Goal: Task Accomplishment & Management: Use online tool/utility

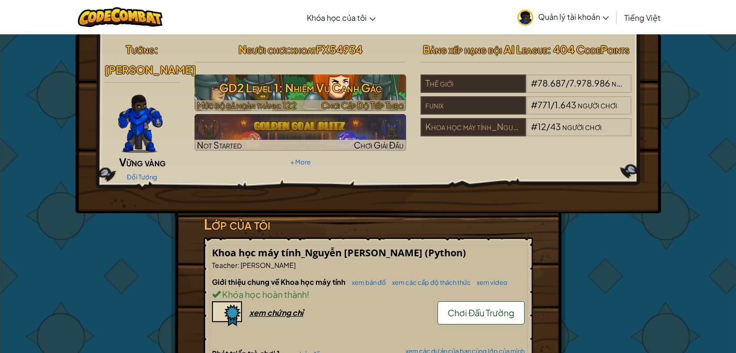
drag, startPoint x: 261, startPoint y: 93, endPoint x: 266, endPoint y: 89, distance: 6.5
click at [261, 93] on h3 "GD2 Level 1: Nhiệm Vụ Canh Gác" at bounding box center [300, 88] width 211 height 22
select select "vi"
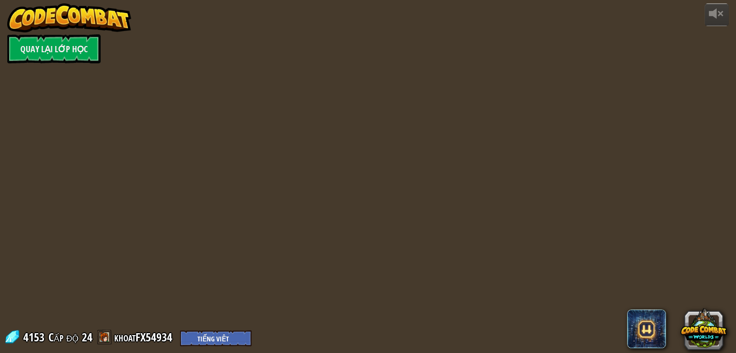
select select "vi"
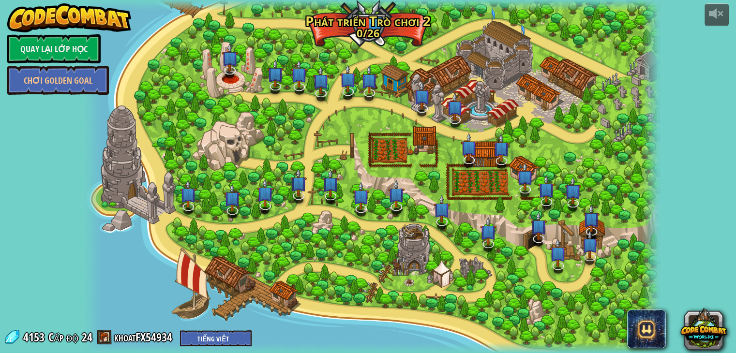
select select "vi"
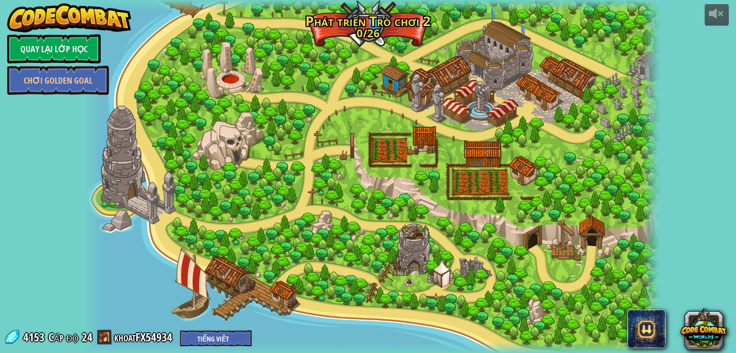
select select "vi"
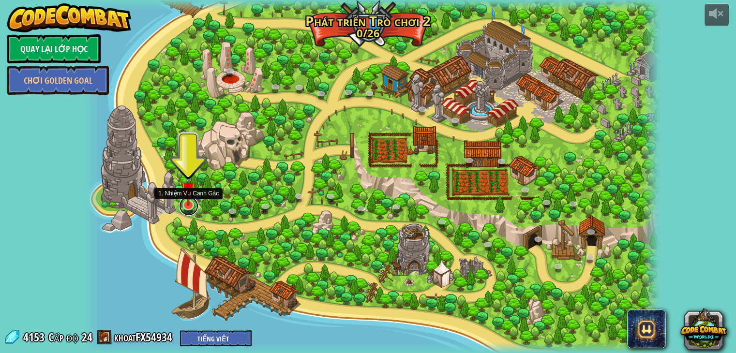
click at [185, 206] on link at bounding box center [188, 205] width 19 height 19
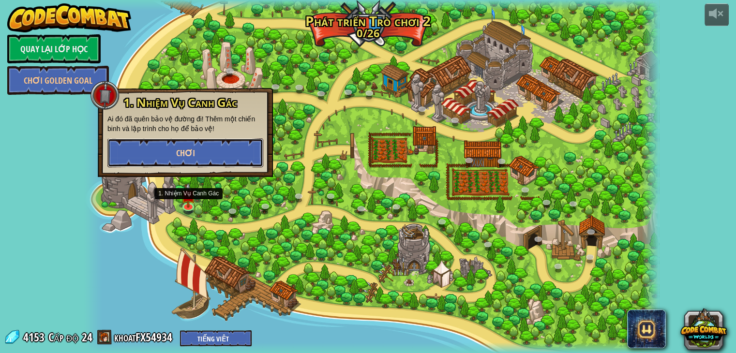
click at [176, 157] on span "Chơi" at bounding box center [185, 153] width 19 height 12
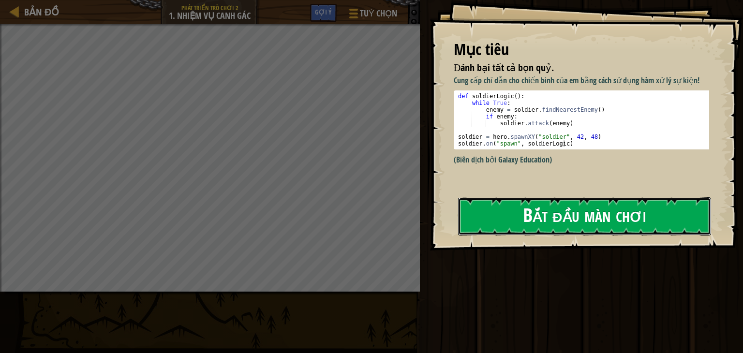
click at [606, 214] on button "Bắt đầu màn chơi" at bounding box center [584, 216] width 253 height 38
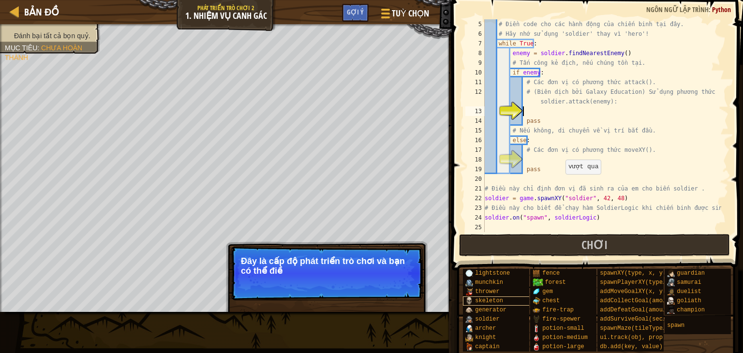
scroll to position [39, 0]
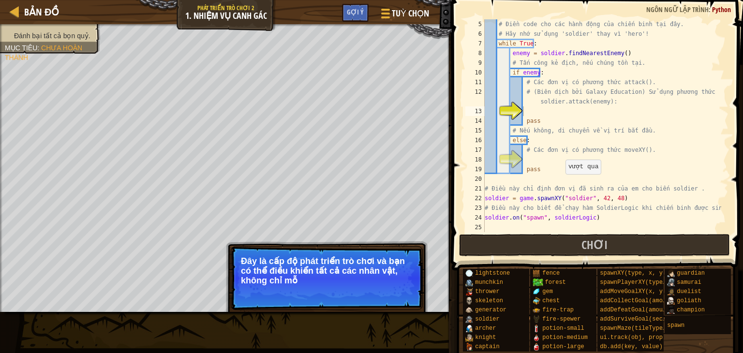
click at [324, 248] on p "Bỏ qua (esc) Tiếp tục Đây là cấp độ phát triển trò chơi và bạn có thể điều khiể…" at bounding box center [327, 278] width 192 height 64
click at [359, 272] on p "Đây là cấp độ phát triển trò chơi và bạn có thể điều khiển tất cả các nhân vật,…" at bounding box center [327, 270] width 172 height 29
click at [390, 291] on button "Tiếp tục" at bounding box center [396, 293] width 38 height 13
click at [390, 291] on div "Đánh bại tất cả bọn quỷ. Mục tiêu : Chưa hoàn thành ♫ Game Bỏ qua (esc) Tiếp tụ…" at bounding box center [371, 168] width 743 height 288
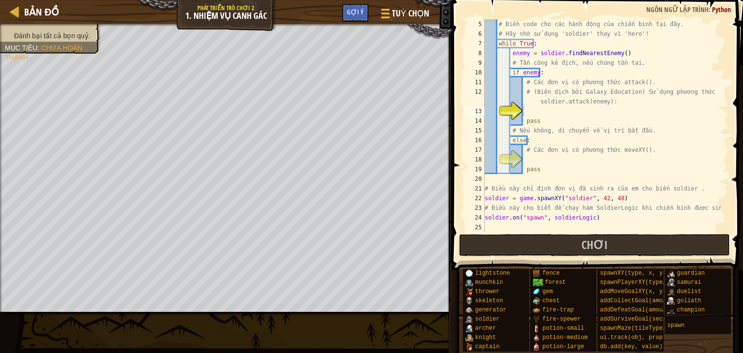
click at [551, 110] on div "# Điền code cho các hành động của chiến binh tại đây. # Hãy nhớ sử dụng 'soldie…" at bounding box center [602, 135] width 239 height 232
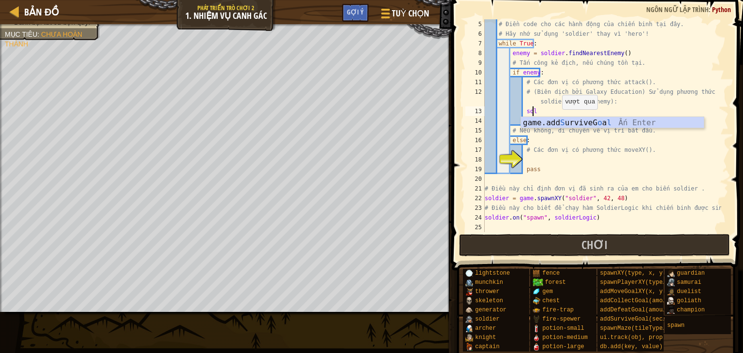
scroll to position [4, 3]
type textarea "s"
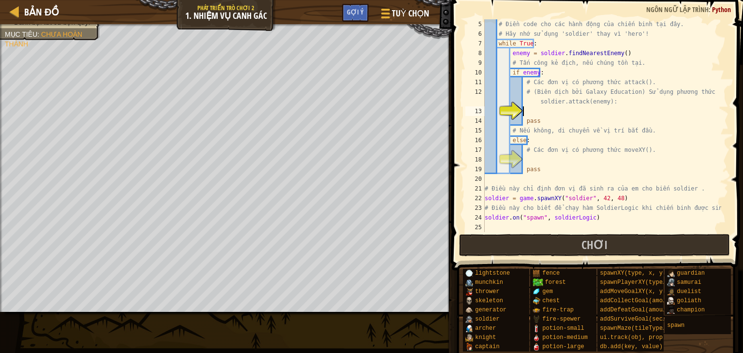
click at [533, 112] on div "# Điền code cho các hành động của chiến binh tại đây. # Hãy nhớ sử dụng 'soldie…" at bounding box center [602, 135] width 239 height 232
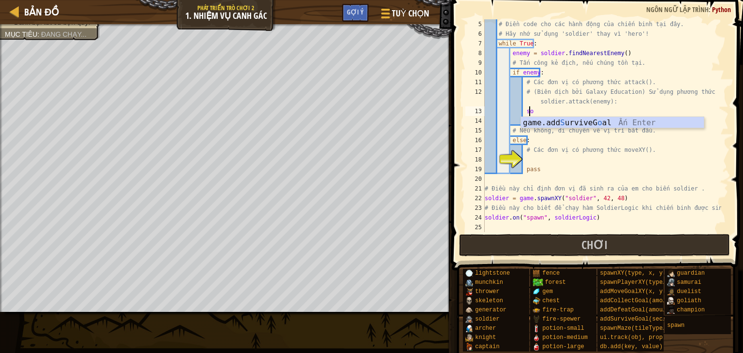
type textarea "s"
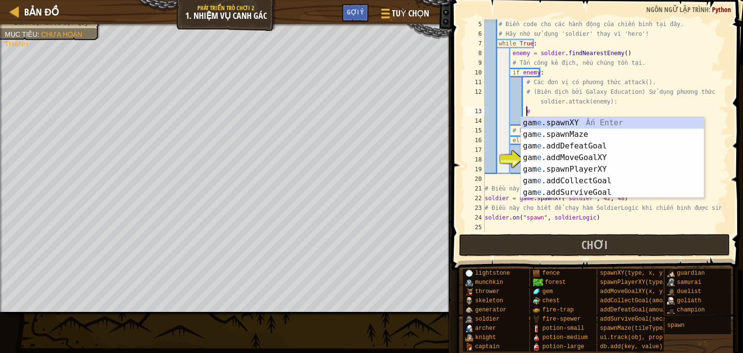
type textarea "e"
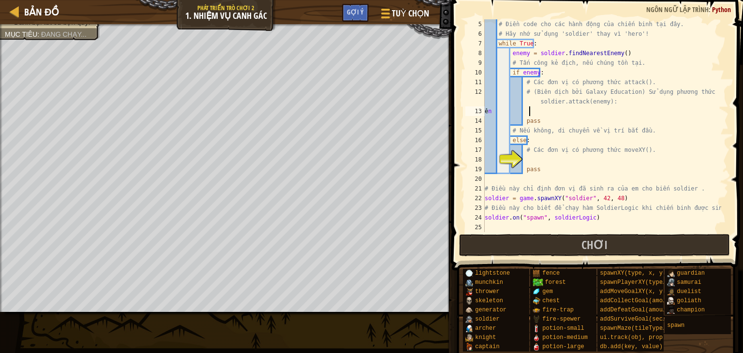
type textarea "ê"
type textarea "enemy = soldier.attack(enemy)"
click at [537, 157] on div "# Điền code cho các hành động của chiến binh tại đây. # Hãy nhớ sử dụng 'soldie…" at bounding box center [602, 135] width 239 height 232
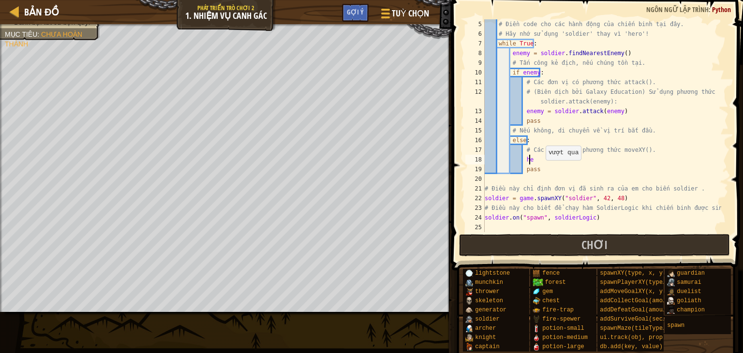
type textarea "h"
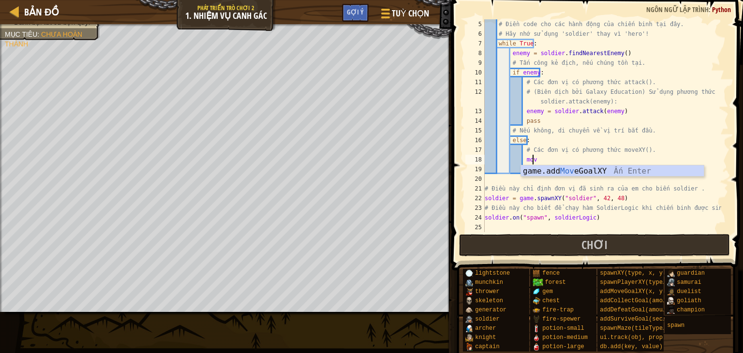
scroll to position [4, 3]
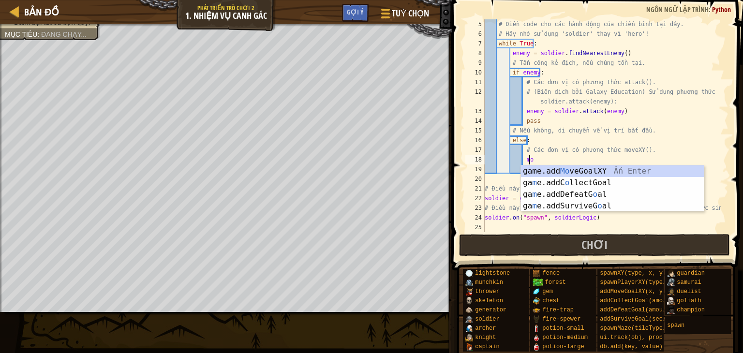
type textarea "m"
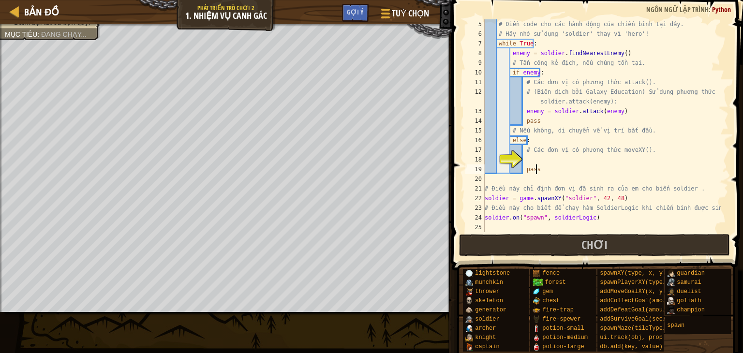
click at [540, 169] on div "# Điền code cho các hành động của chiến binh tại đây. # Hãy nhớ sử dụng 'soldie…" at bounding box center [602, 135] width 239 height 232
type textarea "pass"
click at [524, 161] on div "# Điền code cho các hành động của chiến binh tại đây. # Hãy nhớ sử dụng 'soldie…" at bounding box center [602, 135] width 239 height 232
type textarea "h"
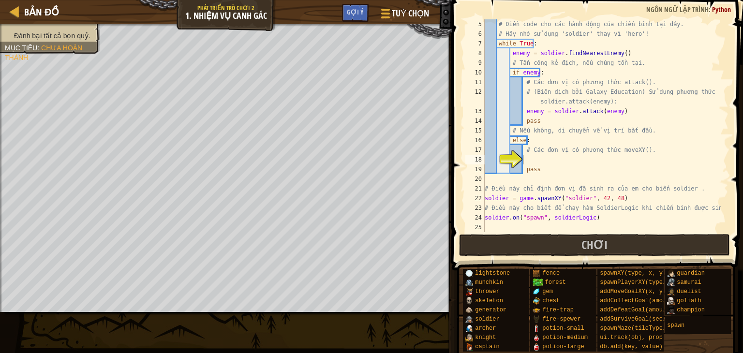
drag, startPoint x: 63, startPoint y: 28, endPoint x: 64, endPoint y: 35, distance: 6.8
click at [64, 33] on div "Đánh bại tất cả bọn quỷ. Mục tiêu : Chưa hoàn thành" at bounding box center [44, 36] width 111 height 36
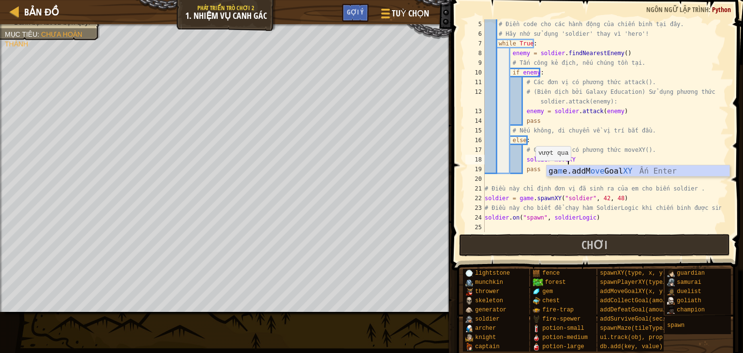
scroll to position [4, 6]
type textarea "s"
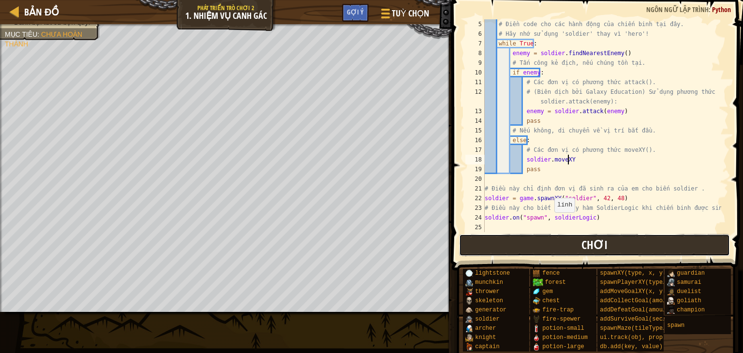
click at [554, 254] on button "Chơi" at bounding box center [594, 245] width 271 height 22
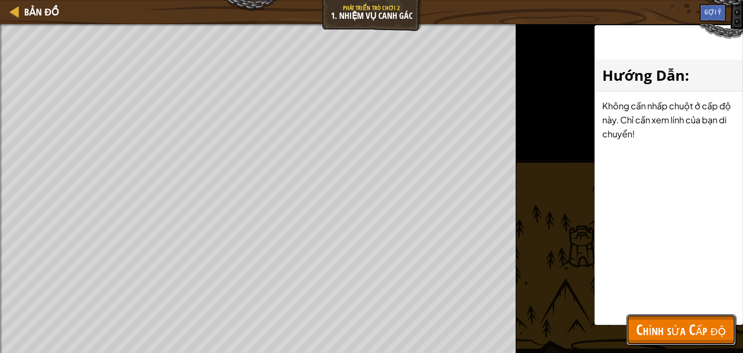
click at [664, 322] on span "Chỉnh sửa Cấp độ" at bounding box center [681, 330] width 90 height 20
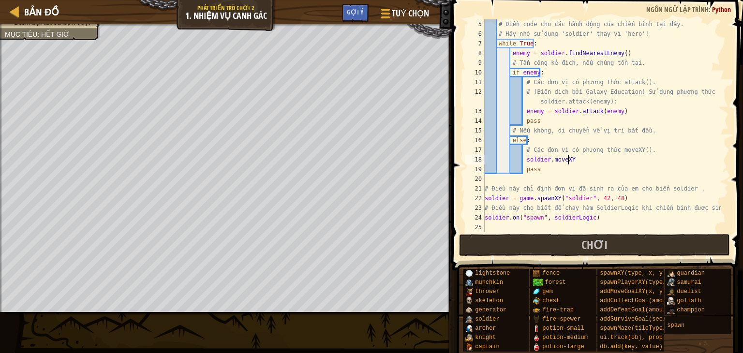
click at [573, 162] on div "# Điền code cho các hành động của chiến binh tại đây. # Hãy nhớ sử dụng 'soldie…" at bounding box center [602, 135] width 239 height 232
click at [546, 160] on div "# Điền code cho các hành động của chiến binh tại đây. # Hãy nhớ sử dụng 'soldie…" at bounding box center [602, 135] width 239 height 232
click at [547, 159] on div "# Điền code cho các hành động của chiến binh tại đây. # Hãy nhớ sử dụng 'soldie…" at bounding box center [602, 135] width 239 height 232
click at [572, 160] on div "# Điền code cho các hành động của chiến binh tại đây. # Hãy nhớ sử dụng 'soldie…" at bounding box center [602, 135] width 239 height 232
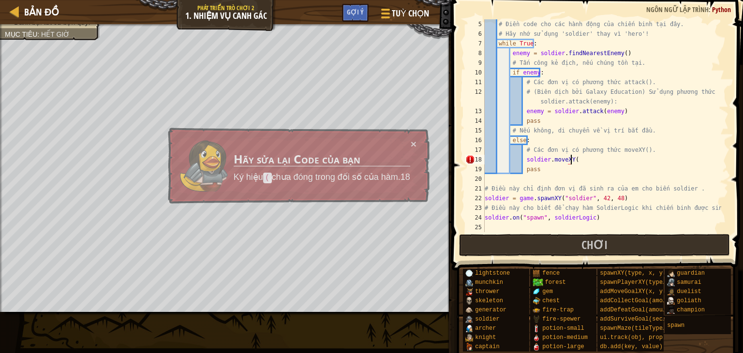
scroll to position [4, 7]
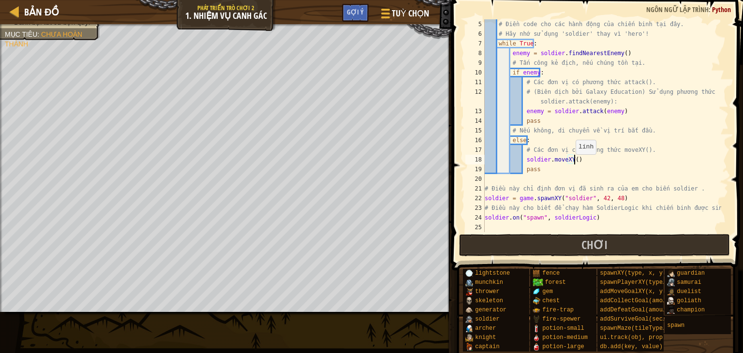
click at [571, 163] on div "# Điền code cho các hành động của chiến binh tại đây. # Hãy nhớ sử dụng 'soldie…" at bounding box center [602, 135] width 239 height 232
type textarea "soldier.moveXY(42,49)"
drag, startPoint x: 524, startPoint y: 243, endPoint x: 556, endPoint y: 240, distance: 32.0
click at [524, 242] on button "Chơi" at bounding box center [594, 245] width 271 height 22
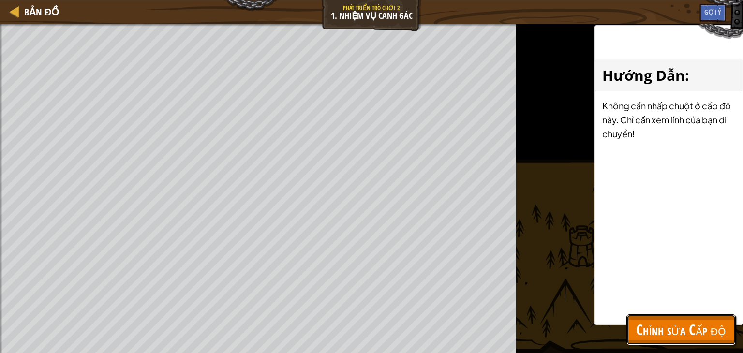
click at [654, 321] on span "Chỉnh sửa Cấp độ" at bounding box center [681, 330] width 90 height 20
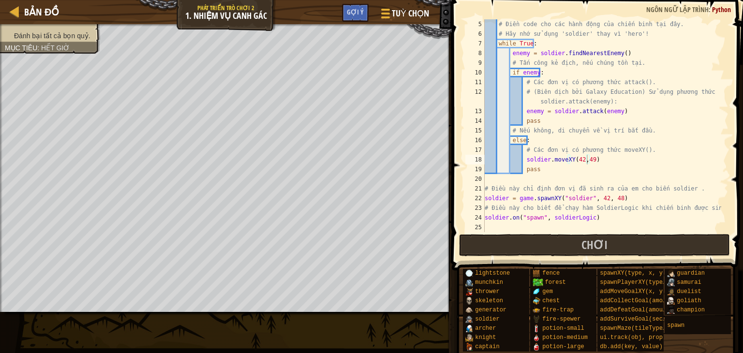
click at [73, 37] on div "Đánh bại tất cả bọn quỷ. Mục tiêu : Hết giờ" at bounding box center [44, 36] width 111 height 36
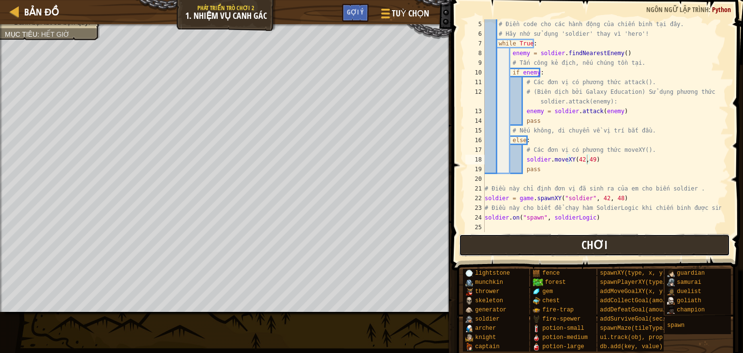
click at [523, 246] on button "Chơi" at bounding box center [594, 245] width 271 height 22
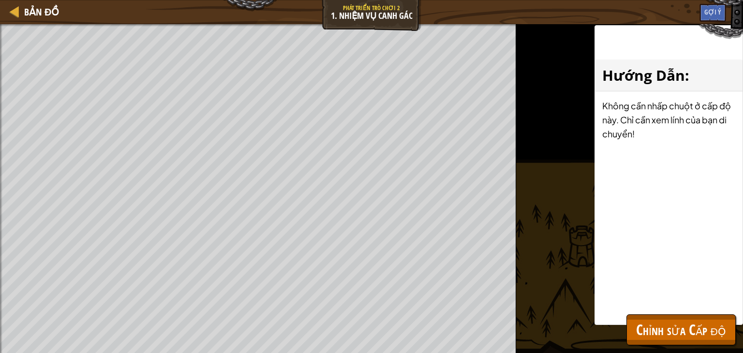
click at [0, 0] on div "addSurviveGoal(seconds)" at bounding box center [0, 0] width 0 height 0
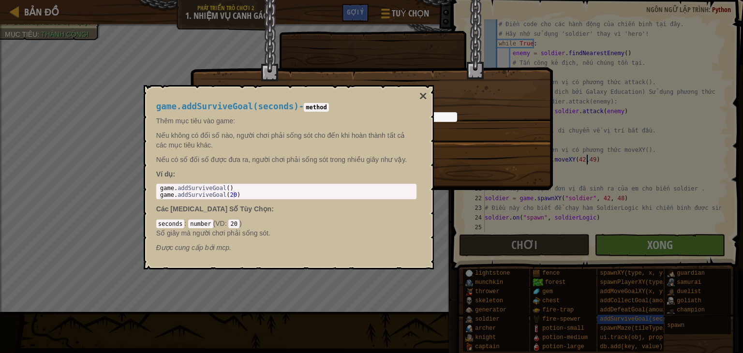
click at [531, 171] on div "Đang Tải..." at bounding box center [371, 95] width 363 height 190
click at [423, 93] on button "×" at bounding box center [423, 97] width 8 height 14
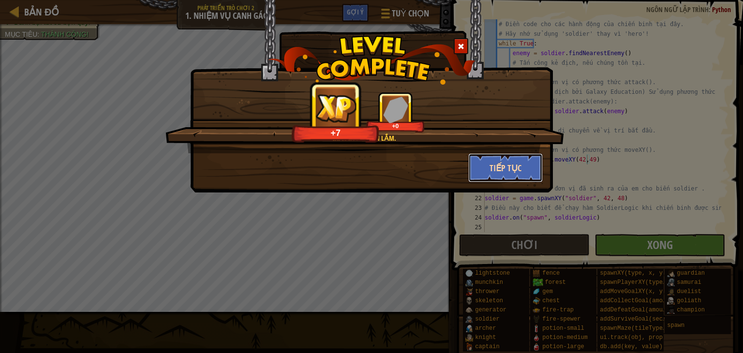
click at [491, 176] on button "Tiếp tục" at bounding box center [505, 167] width 75 height 29
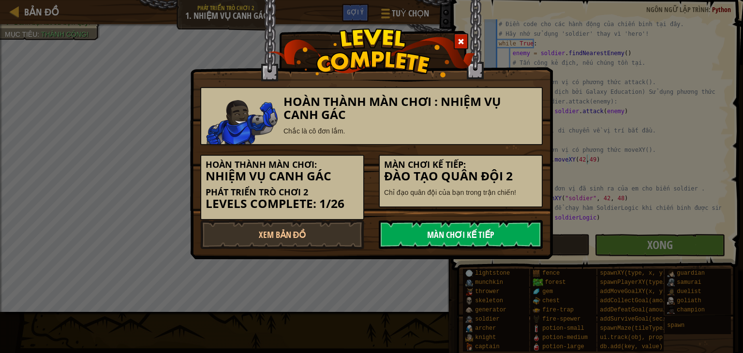
click at [470, 232] on link "Màn chơi kế tiếp" at bounding box center [461, 234] width 164 height 29
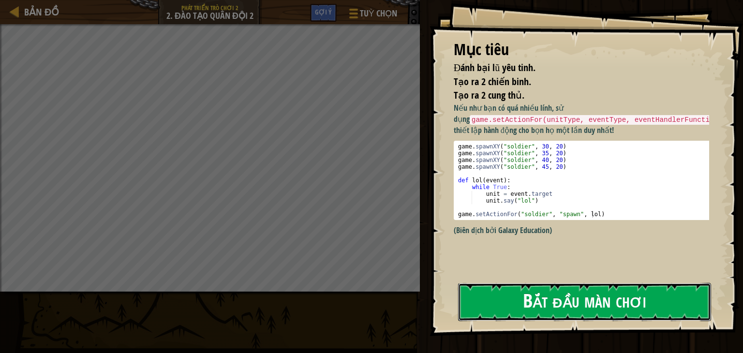
click at [571, 316] on button "Bắt đầu màn chơi" at bounding box center [584, 302] width 253 height 38
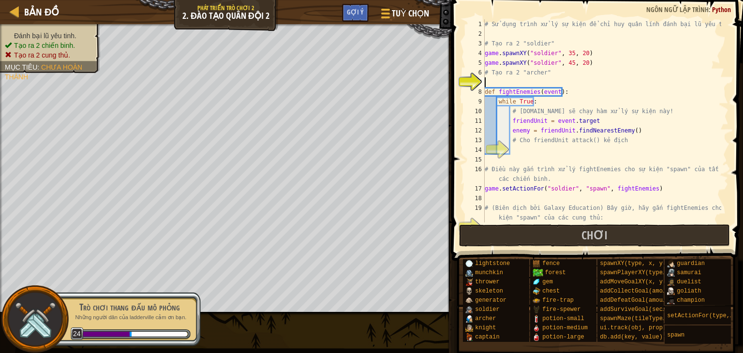
scroll to position [4, 0]
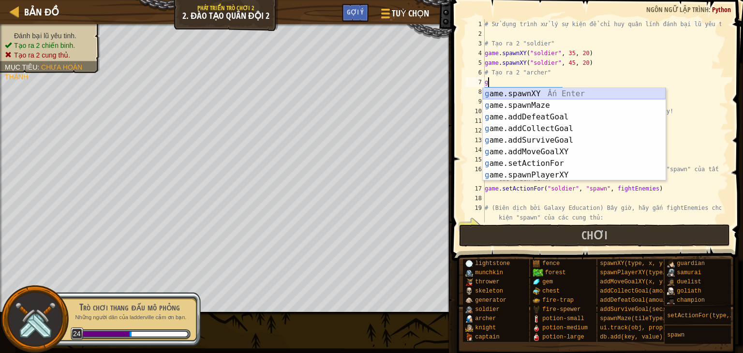
click at [548, 95] on div "g ame.spawnXY Ấn Enter g ame.spawnMaze Ấn Enter g ame.addDefeatGoal Ấn Enter g …" at bounding box center [574, 146] width 183 height 116
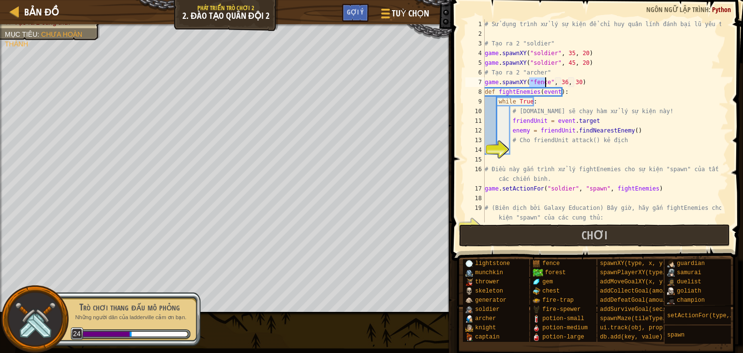
click at [546, 83] on div "# Sử dụng trình xử lý sự kiện để chỉ huy quân lính đánh bại lũ yêu tinh. # Tạo …" at bounding box center [602, 120] width 239 height 203
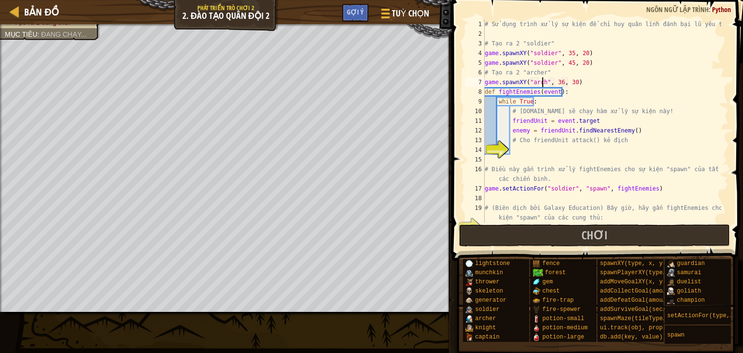
scroll to position [4, 5]
click at [566, 82] on div "# Sử dụng trình xử lý sự kiện để chỉ huy quân lính đánh bại lũ yêu tinh. # Tạo …" at bounding box center [602, 130] width 239 height 223
click at [577, 85] on div "# Sử dụng trình xử lý sự kiện để chỉ huy quân lính đánh bại lũ yêu tinh. # Tạo …" at bounding box center [602, 130] width 239 height 223
type textarea "game.spawnXY("archer", 41, 15)"
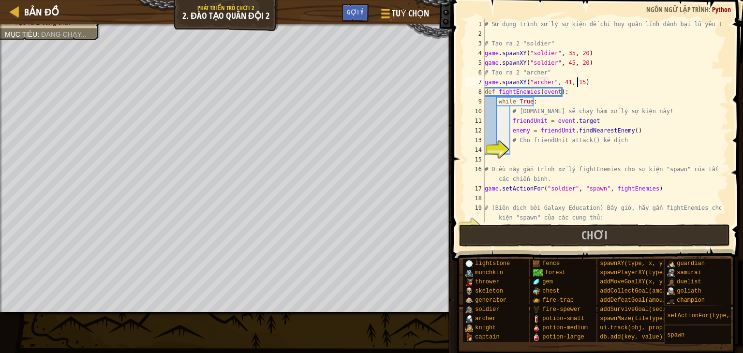
scroll to position [4, 7]
click at [594, 84] on div "# Sử dụng trình xử lý sự kiện để chỉ huy quân lính đánh bại lũ yêu tinh. # Tạo …" at bounding box center [602, 130] width 239 height 223
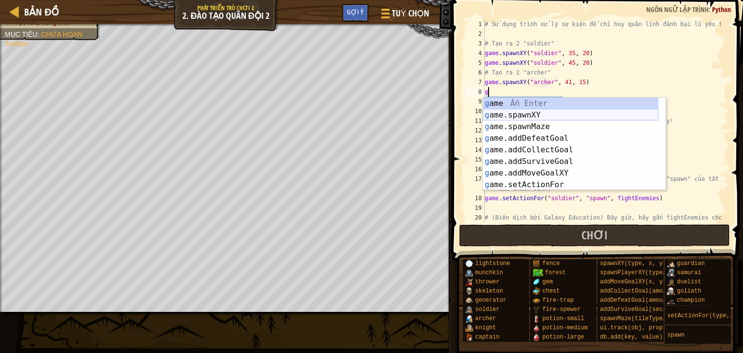
click at [539, 114] on div "g ame Ấn Enter g ame.spawnXY Ấn Enter g ame.spawnMaze Ấn Enter g ame.addDefeatG…" at bounding box center [571, 156] width 176 height 116
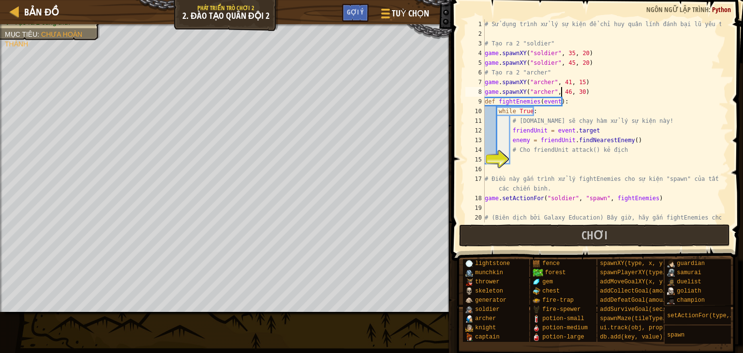
scroll to position [4, 6]
click at [579, 91] on div "# Sử dụng trình xử lý sự kiện để chỉ huy quân lính đánh bại lũ yêu tinh. # Tạo …" at bounding box center [602, 135] width 239 height 232
type textarea "game.spawnXY("archer", 46, 17)"
click at [547, 160] on div "# Sử dụng trình xử lý sự kiện để chỉ huy quân lính đánh bại lũ yêu tinh. # Tạo …" at bounding box center [602, 135] width 239 height 232
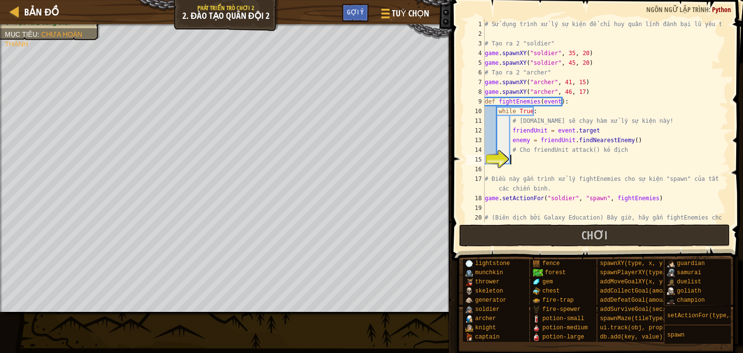
scroll to position [4, 1]
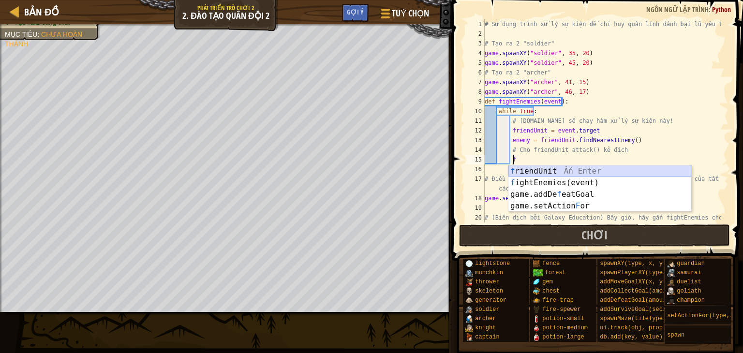
click at [545, 168] on div "f riendUnit Ấn Enter f ightEnemies(event) Ấn Enter game.addDe f eatGoal Ấn Ente…" at bounding box center [600, 200] width 183 height 70
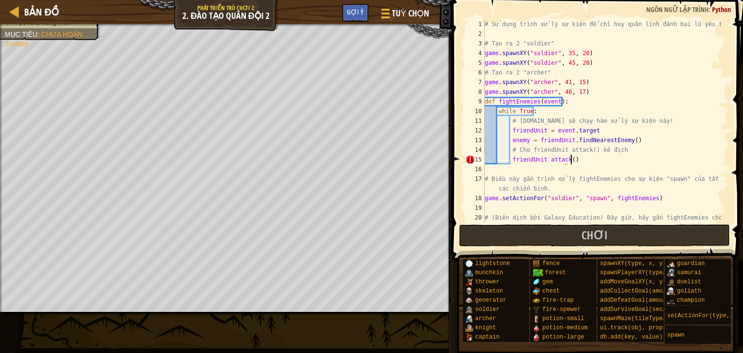
scroll to position [4, 6]
click at [513, 163] on div "# Sử dụng trình xử lý sự kiện để chỉ huy quân lính đánh bại lũ yêu tinh. # Tạo …" at bounding box center [602, 135] width 239 height 232
click at [513, 159] on div "# Sử dụng trình xử lý sự kiện để chỉ huy quân lính đánh bại lũ yêu tinh. # Tạo …" at bounding box center [602, 135] width 239 height 232
drag, startPoint x: 512, startPoint y: 160, endPoint x: 522, endPoint y: 167, distance: 11.7
click at [521, 165] on div "# Sử dụng trình xử lý sự kiện để chỉ huy quân lính đánh bại lũ yêu tinh. # Tạo …" at bounding box center [602, 135] width 239 height 232
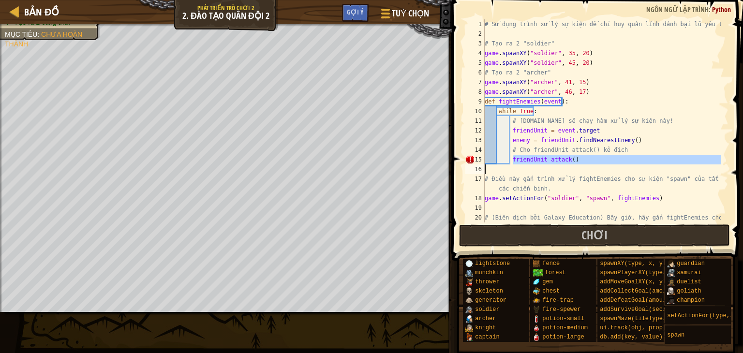
type textarea "friendUnit attack()"
click at [532, 167] on div "# Sử dụng trình xử lý sự kiện để chỉ huy quân lính đánh bại lũ yêu tinh. # Tạo …" at bounding box center [602, 120] width 239 height 203
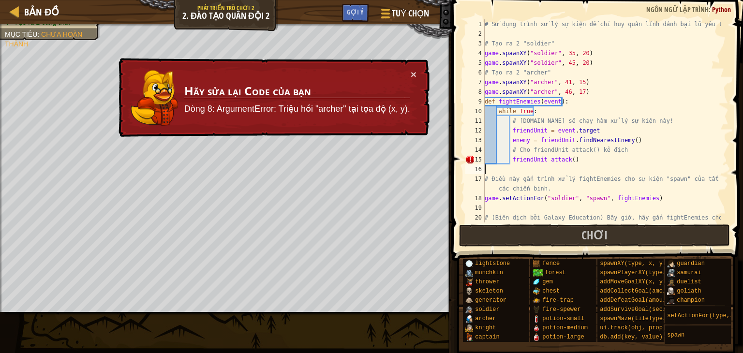
click at [510, 161] on div "# Sử dụng trình xử lý sự kiện để chỉ huy quân lính đánh bại lũ yêu tinh. # Tạo …" at bounding box center [602, 135] width 239 height 232
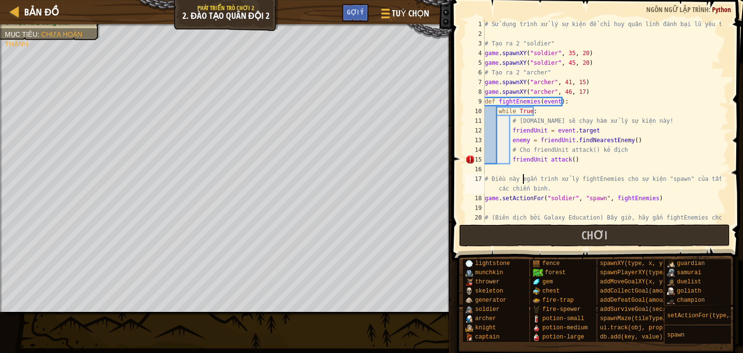
click at [521, 178] on div "# Sử dụng trình xử lý sự kiện để chỉ huy quân lính đánh bại lũ yêu tinh. # Tạo …" at bounding box center [602, 135] width 239 height 232
click at [513, 163] on div "# Sử dụng trình xử lý sự kiện để chỉ huy quân lính đánh bại lũ yêu tinh. # Tạo …" at bounding box center [602, 135] width 239 height 232
click at [511, 161] on div "# Sử dụng trình xử lý sự kiện để chỉ huy quân lính đánh bại lũ yêu tinh. # Tạo …" at bounding box center [602, 135] width 239 height 232
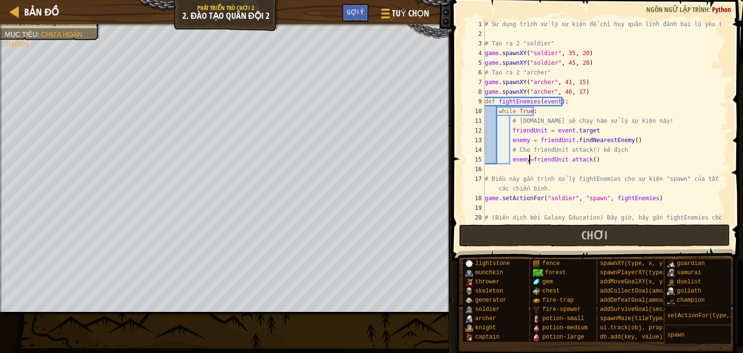
scroll to position [4, 4]
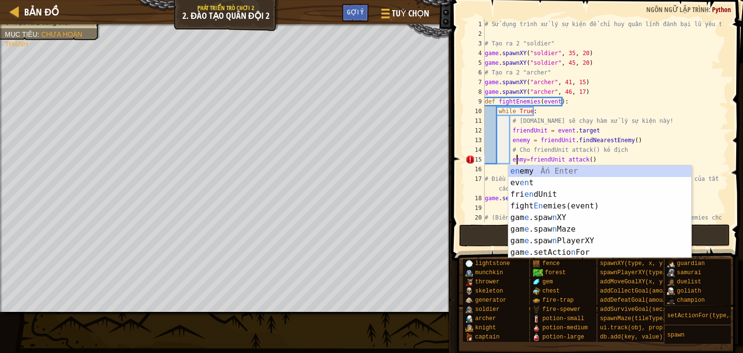
click at [521, 155] on div "# Sử dụng trình xử lý sự kiện để chỉ huy quân lính đánh bại lũ yêu tinh. # Tạo …" at bounding box center [602, 135] width 239 height 232
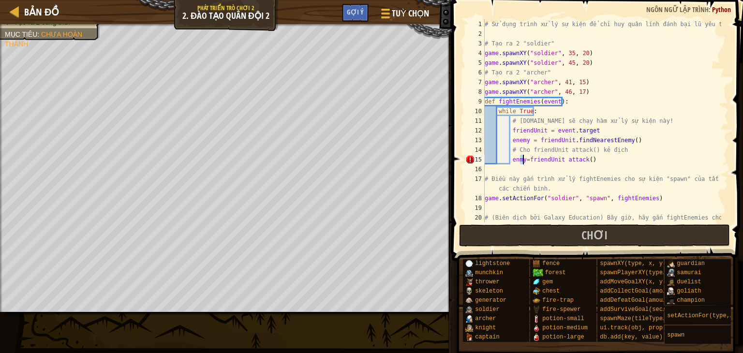
click at [523, 159] on div "# Sử dụng trình xử lý sự kiện để chỉ huy quân lính đánh bại lũ yêu tinh. # Tạo …" at bounding box center [602, 120] width 239 height 203
click at [526, 157] on div "# Sử dụng trình xử lý sự kiện để chỉ huy quân lính đánh bại lũ yêu tinh. # Tạo …" at bounding box center [602, 135] width 239 height 232
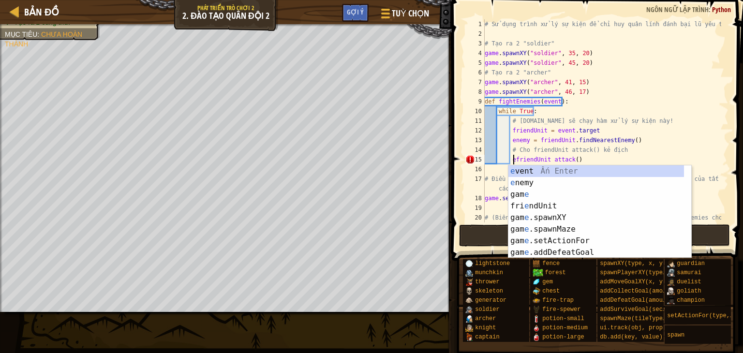
type textarea "friendUnit attack()"
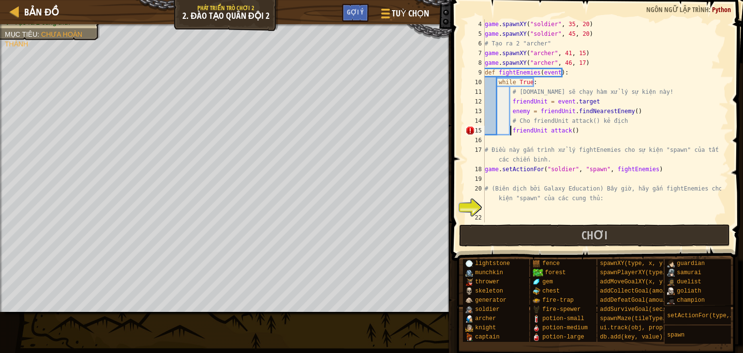
scroll to position [29, 0]
click at [516, 207] on div "game . spawnXY ( "soldier" , 35 , 20 ) game . spawnXY ( "soldier" , 45 , 20 ) #…" at bounding box center [602, 130] width 239 height 223
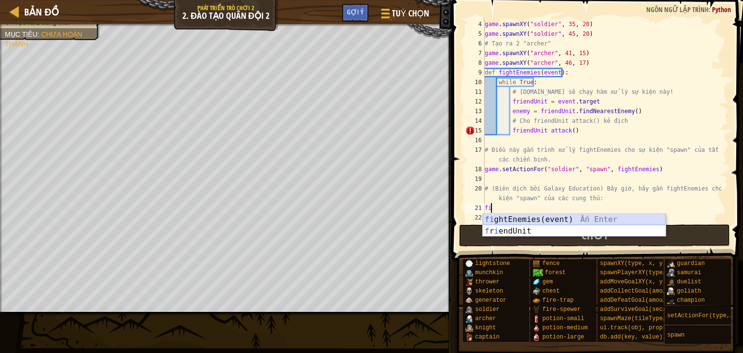
click at [504, 219] on div "fi ghtEnemies(event) Ấn Enter f r i endUnit Ấn Enter" at bounding box center [574, 237] width 183 height 46
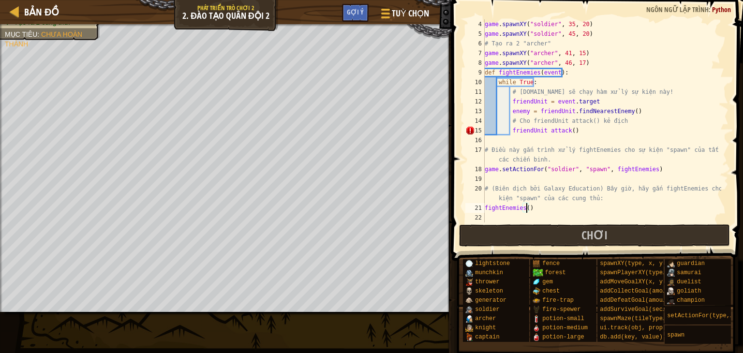
scroll to position [4, 3]
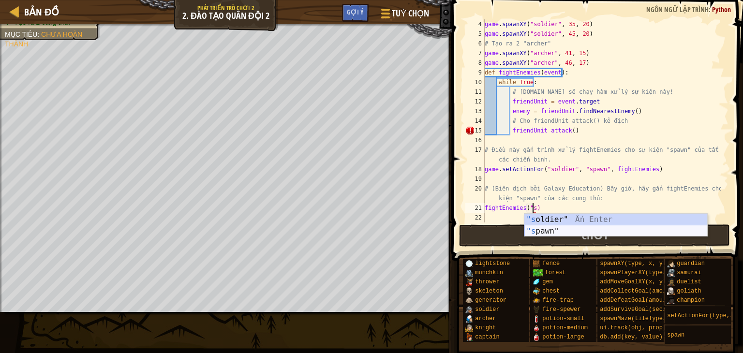
click at [592, 231] on div ""s oldier" Ấn Enter "s pawn" Ấn Enter" at bounding box center [615, 237] width 183 height 46
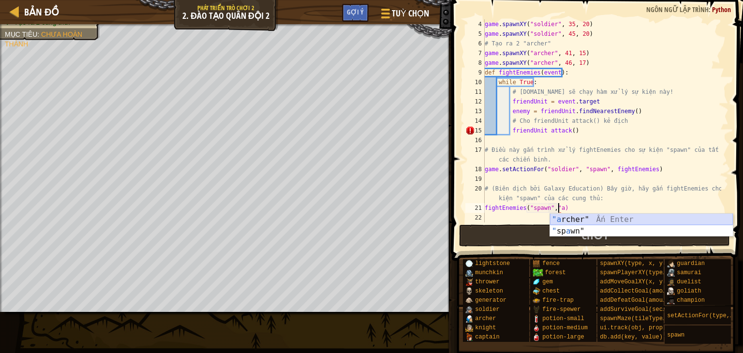
click at [558, 215] on div ""a rcher" Ấn Enter " sp a wn" Ấn Enter" at bounding box center [641, 237] width 183 height 46
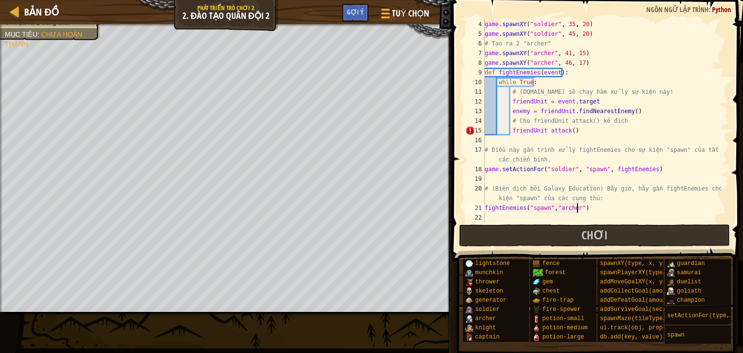
click at [513, 132] on div "game . spawnXY ( "soldier" , 35 , 20 ) game . spawnXY ( "soldier" , 45 , 20 ) #…" at bounding box center [602, 130] width 239 height 223
type textarea "friendUnit attack()"
click at [499, 225] on button "Chơi" at bounding box center [594, 236] width 271 height 22
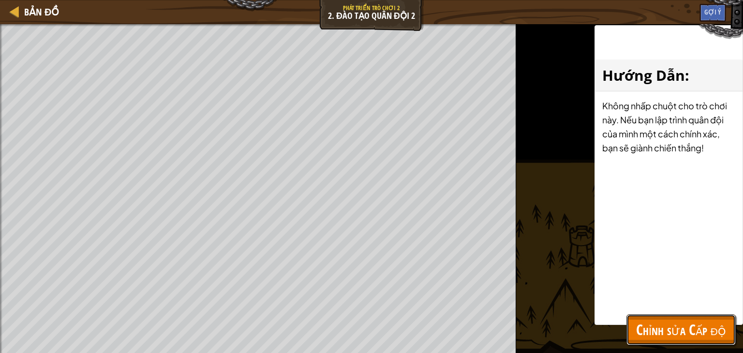
click at [669, 326] on span "Chỉnh sửa Cấp độ" at bounding box center [681, 330] width 90 height 20
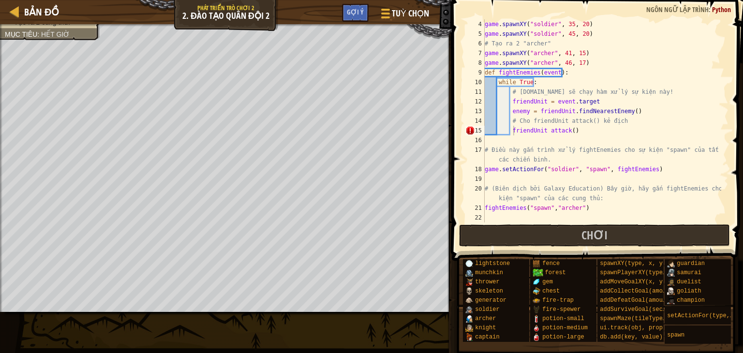
click at [518, 176] on div "game . spawnXY ( "soldier" , 35 , 20 ) game . spawnXY ( "soldier" , 45 , 20 ) #…" at bounding box center [602, 130] width 239 height 223
drag, startPoint x: 486, startPoint y: 210, endPoint x: 598, endPoint y: 206, distance: 112.3
click at [598, 206] on div "game . spawnXY ( "soldier" , 35 , 20 ) game . spawnXY ( "soldier" , 45 , 20 ) #…" at bounding box center [602, 130] width 239 height 223
type textarea "fightEnemies("spawn","archer")"
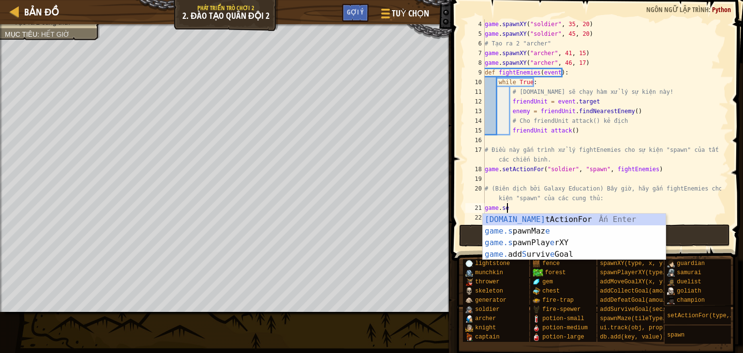
scroll to position [4, 1]
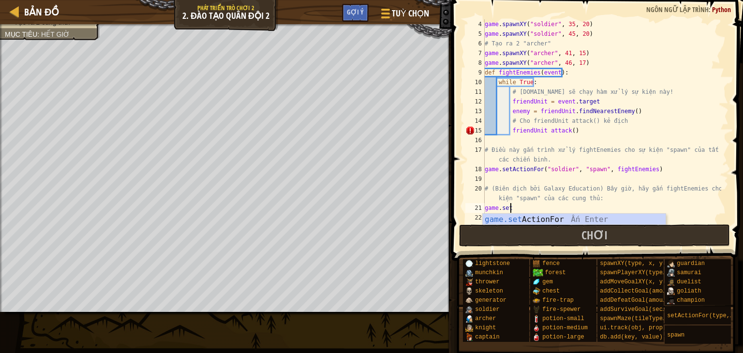
click at [529, 222] on div "game.set ActionFor Ấn Enter" at bounding box center [574, 231] width 183 height 35
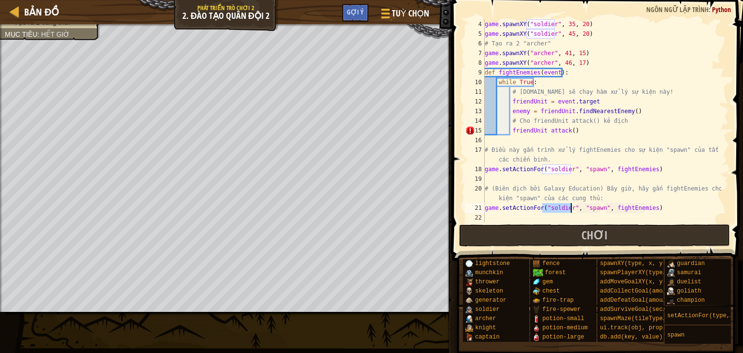
click at [568, 206] on div "game . spawnXY ( "soldier" , 35 , 20 ) game . spawnXY ( "soldier" , 45 , 20 ) #…" at bounding box center [602, 120] width 239 height 203
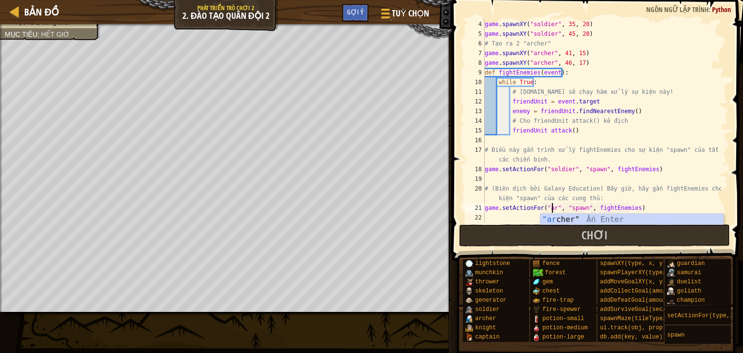
scroll to position [4, 6]
type textarea "game.setActionFor("archer", "spawn", fightEnemies)"
click at [503, 215] on div "game . spawnXY ( "soldier" , 35 , 20 ) game . spawnXY ( "soldier" , 45 , 20 ) #…" at bounding box center [602, 130] width 239 height 223
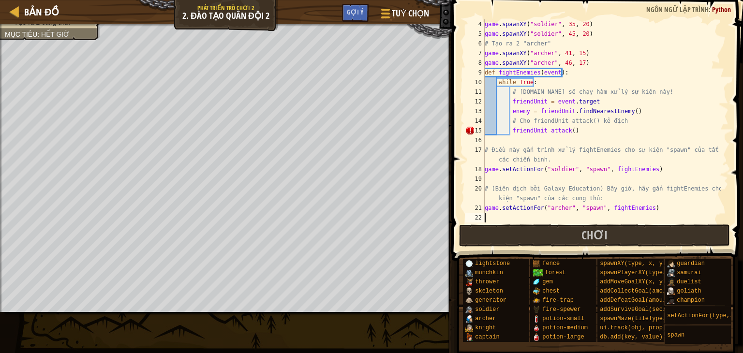
scroll to position [4, 0]
click at [517, 137] on div "game . spawnXY ( "soldier" , 35 , 20 ) game . spawnXY ( "soldier" , 45 , 20 ) #…" at bounding box center [602, 130] width 239 height 223
click at [514, 132] on div "game . spawnXY ( "soldier" , 35 , 20 ) game . spawnXY ( "soldier" , 45 , 20 ) #…" at bounding box center [602, 130] width 239 height 223
click at [563, 235] on button "Chơi" at bounding box center [594, 236] width 271 height 22
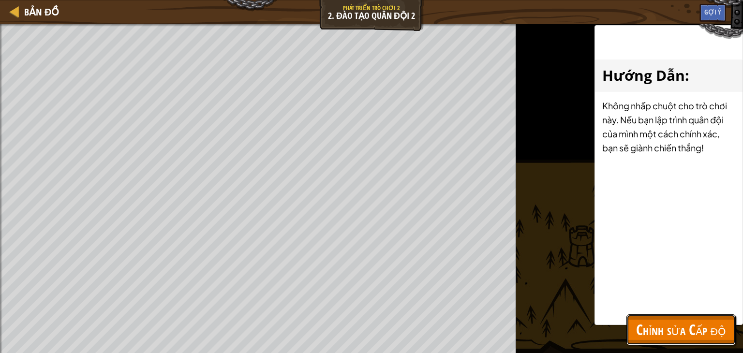
click at [674, 345] on button "Chỉnh sửa Cấp độ" at bounding box center [681, 330] width 109 height 31
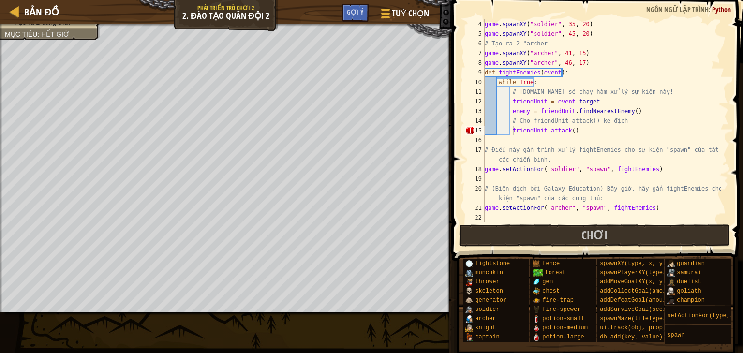
click at [511, 128] on div "game . spawnXY ( "soldier" , 35 , 20 ) game . spawnXY ( "soldier" , 45 , 20 ) #…" at bounding box center [602, 130] width 239 height 223
click at [554, 234] on button "Chơi" at bounding box center [594, 236] width 271 height 22
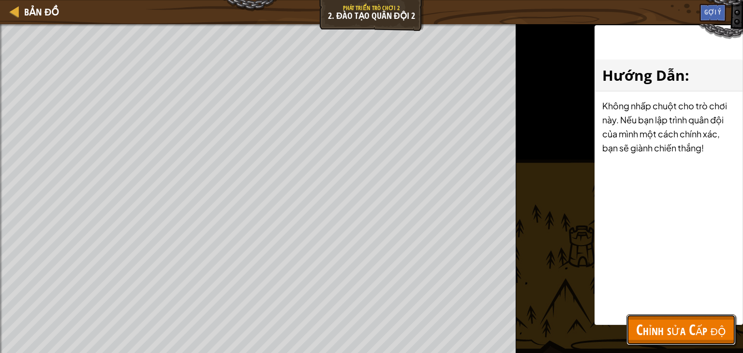
click at [674, 330] on span "Chỉnh sửa Cấp độ" at bounding box center [681, 330] width 90 height 20
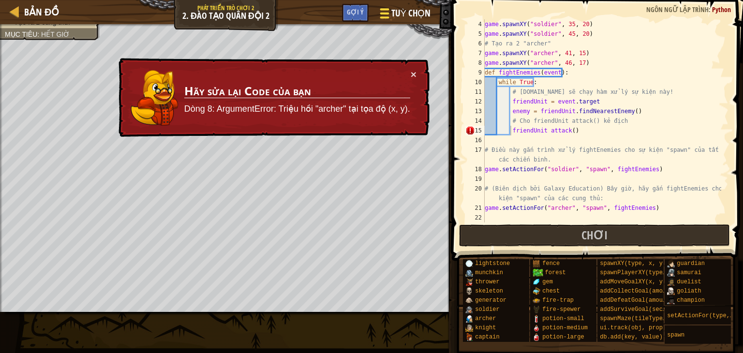
click at [417, 11] on span "Tuỳ chọn" at bounding box center [410, 13] width 39 height 13
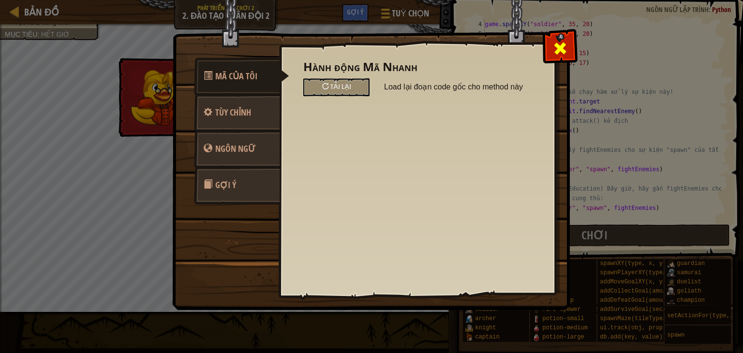
click at [549, 41] on div at bounding box center [560, 46] width 30 height 30
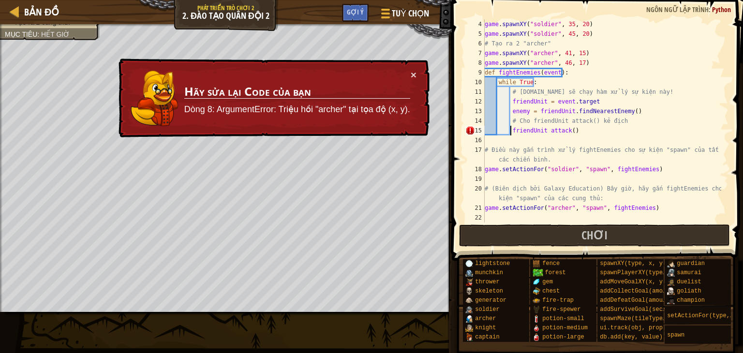
click at [418, 71] on div "× Hãy sửa lại Code của bạn Dòng 8: ArgumentError: Triệu hồi "archer" tại tọa độ…" at bounding box center [273, 98] width 314 height 82
click at [410, 66] on div "× Hãy sửa lại Code của bạn Dòng 8: ArgumentError: Triệu hồi "archer" tại tọa độ…" at bounding box center [273, 98] width 314 height 84
click at [413, 74] on button "×" at bounding box center [413, 73] width 6 height 10
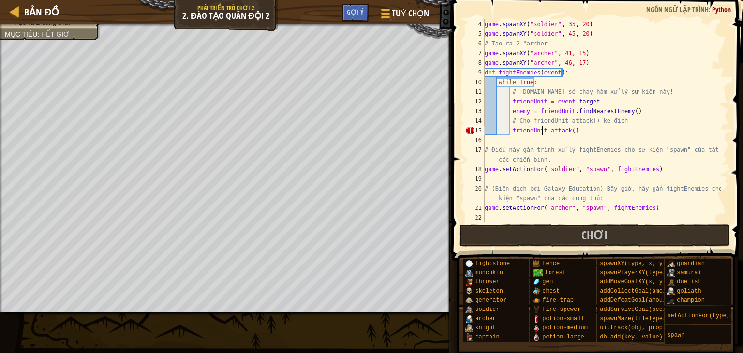
click at [543, 132] on div "game . spawnXY ( "soldier" , 35 , 20 ) game . spawnXY ( "soldier" , 45 , 20 ) #…" at bounding box center [602, 130] width 239 height 223
click at [570, 130] on div "game . spawnXY ( "soldier" , 35 , 20 ) game . spawnXY ( "soldier" , 45 , 20 ) #…" at bounding box center [602, 130] width 239 height 223
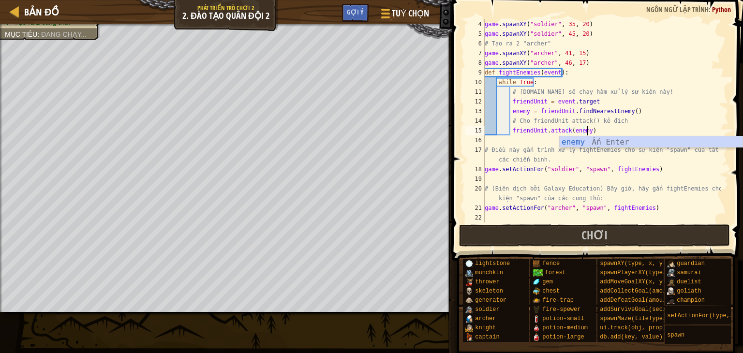
scroll to position [4, 8]
type textarea "friendUnit. attack(enemy)"
click at [548, 237] on button "Chơi" at bounding box center [594, 236] width 271 height 22
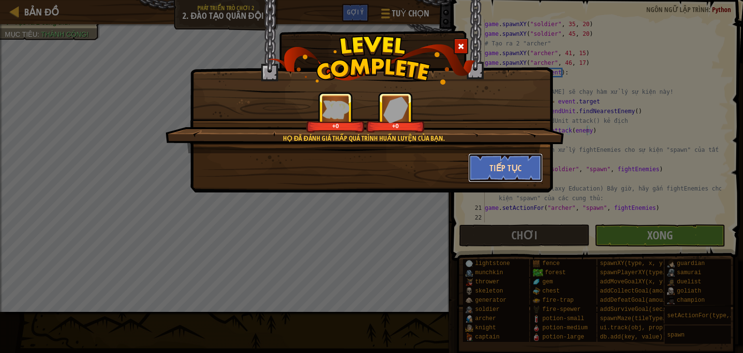
click at [500, 161] on button "Tiếp tục" at bounding box center [505, 167] width 75 height 29
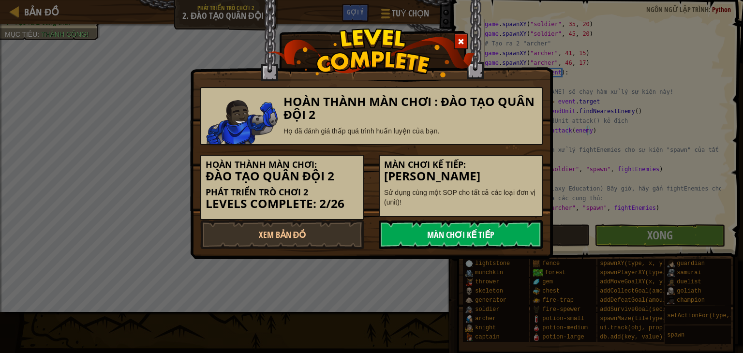
click at [463, 239] on link "Màn chơi kế tiếp" at bounding box center [461, 234] width 164 height 29
click at [490, 1] on body "Bản đồ Phát triển trò chơi 2 2. Đào tạo quân đội 2 Tuỳ chọn Xong Gợi ý 1 הההההה…" at bounding box center [371, 0] width 743 height 1
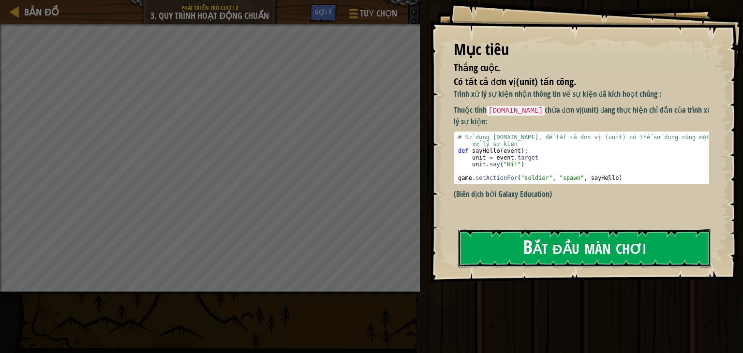
click at [478, 234] on button "Bắt đầu màn chơi" at bounding box center [584, 248] width 253 height 38
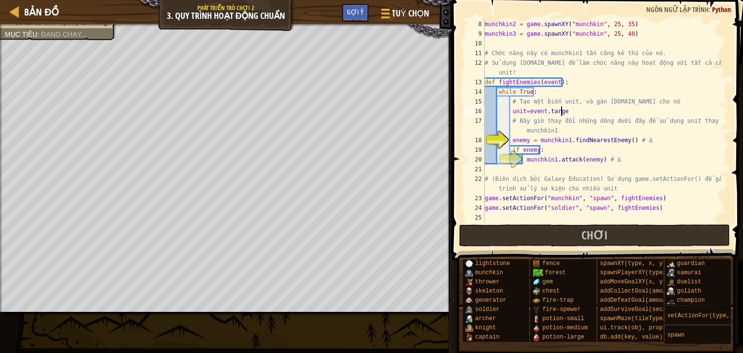
scroll to position [4, 6]
click at [566, 140] on div "munchkin2 = game . spawnXY ( "munchkin" , 25 , 35 ) munchkin3 = game . spawnXY …" at bounding box center [602, 130] width 239 height 223
click at [553, 160] on div "munchkin2 = game . spawnXY ( "munchkin" , 25 , 35 ) munchkin3 = game . spawnXY …" at bounding box center [602, 130] width 239 height 223
type textarea "unit.attack(enemy) # ∆"
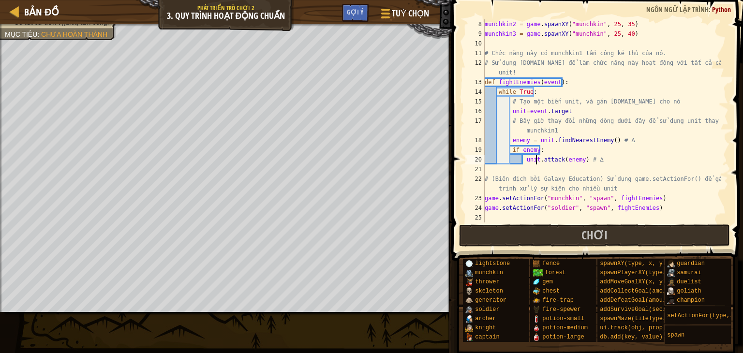
scroll to position [4, 4]
drag, startPoint x: 560, startPoint y: 228, endPoint x: 556, endPoint y: 239, distance: 10.7
click at [561, 230] on button "Chơi" at bounding box center [594, 236] width 271 height 22
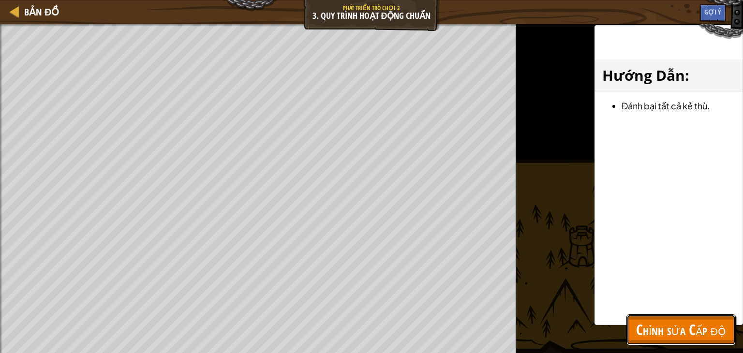
click at [675, 334] on span "Chỉnh sửa Cấp độ" at bounding box center [681, 330] width 90 height 20
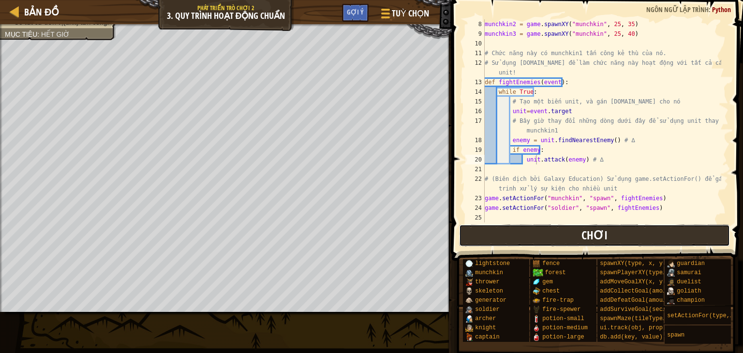
click at [497, 239] on button "Chơi" at bounding box center [594, 236] width 271 height 22
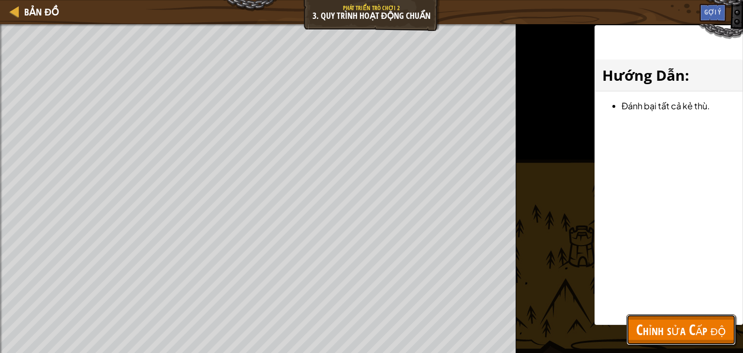
click at [668, 335] on span "Chỉnh sửa Cấp độ" at bounding box center [681, 330] width 90 height 20
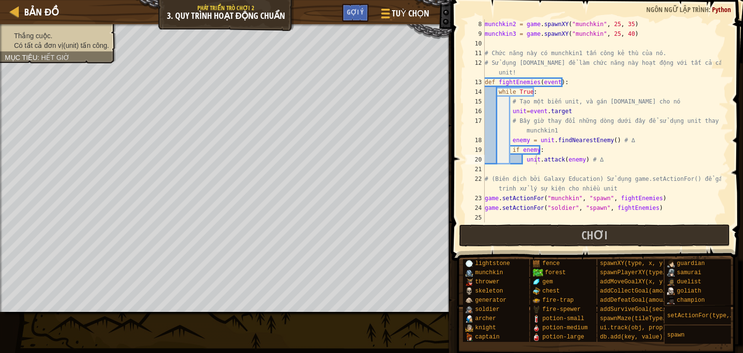
click at [77, 38] on div "Thắng cuộc. Có tất cả đơn vị(unit) tấn công. Mục tiêu : Hết giờ" at bounding box center [52, 40] width 127 height 45
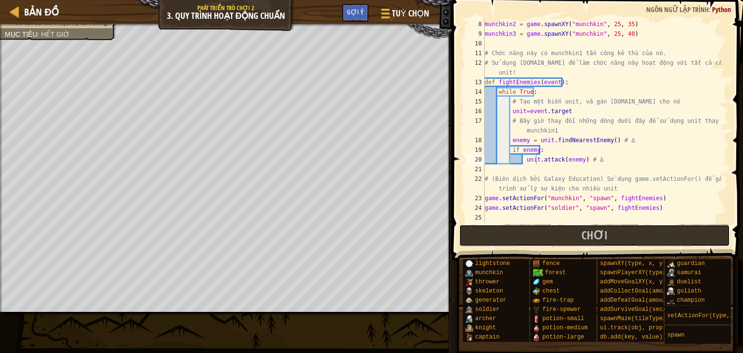
click at [498, 243] on button "Chơi" at bounding box center [594, 236] width 271 height 22
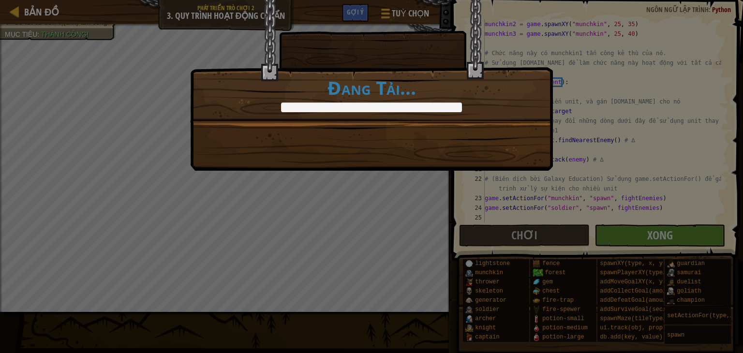
click at [348, 126] on div "Nếu không có SOP bạn sẽ gặp vấn đề. +30 +10 Tiếp tục Đang Tải..." at bounding box center [371, 85] width 363 height 171
drag, startPoint x: 351, startPoint y: 123, endPoint x: 367, endPoint y: 111, distance: 19.4
click at [352, 122] on div "Nếu không có SOP bạn sẽ gặp vấn đề. +30 +10 Tiếp tục Đang Tải..." at bounding box center [371, 85] width 363 height 171
click at [367, 111] on div at bounding box center [371, 108] width 181 height 10
click at [374, 97] on div "Đang Tải..." at bounding box center [372, 94] width 362 height 35
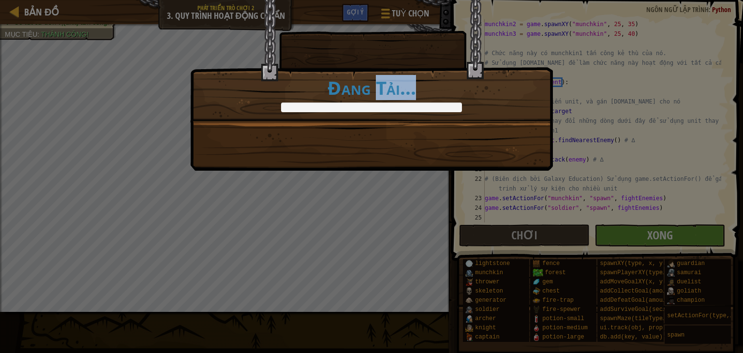
click at [375, 98] on h1 "Đang Tải..." at bounding box center [372, 87] width 362 height 20
drag, startPoint x: 302, startPoint y: 68, endPoint x: 346, endPoint y: 74, distance: 44.5
click at [300, 70] on div "Nếu không có SOP bạn sẽ gặp vấn đề. +30 +10 Tiếp tục Đang Tải..." at bounding box center [371, 61] width 363 height 123
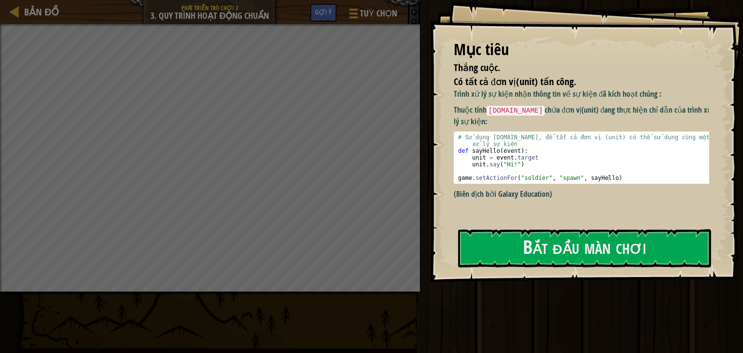
click at [518, 224] on div "Mục tiêu Thắng cuộc. Có tất cả đơn vị(unit) tấn công. Trình xử lý sự kiện nhận …" at bounding box center [587, 141] width 314 height 283
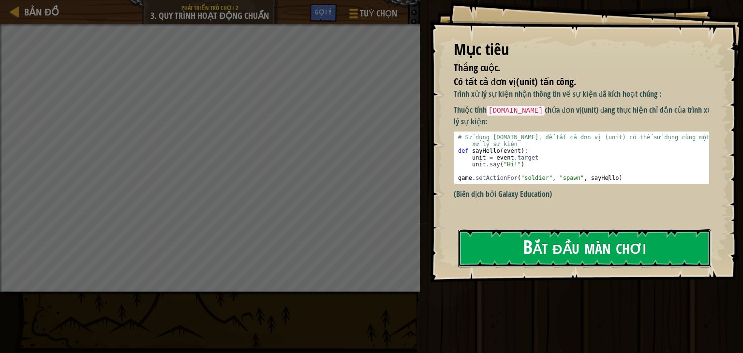
click at [518, 246] on button "Bắt đầu màn chơi" at bounding box center [584, 248] width 253 height 38
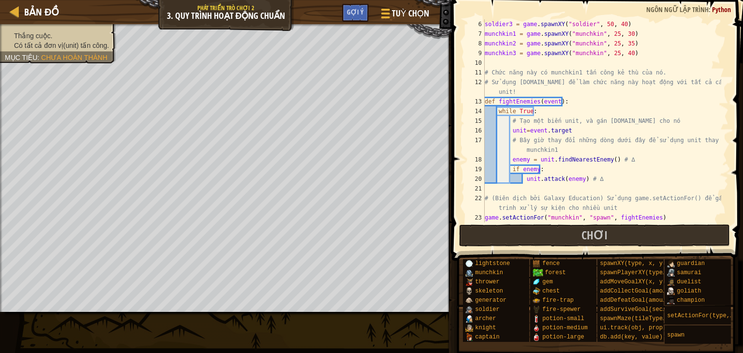
scroll to position [77, 0]
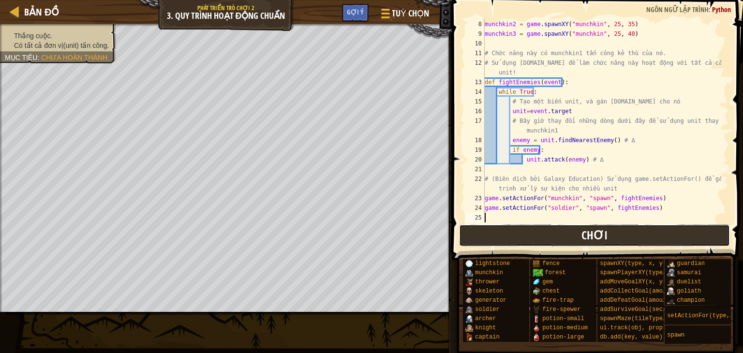
click at [532, 226] on button "Chơi" at bounding box center [594, 236] width 271 height 22
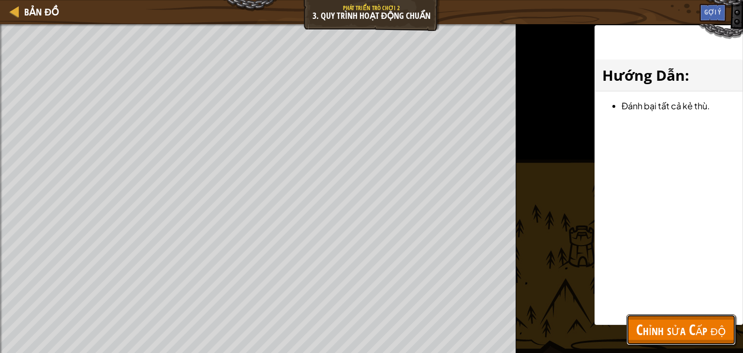
click at [662, 325] on span "Chỉnh sửa Cấp độ" at bounding box center [681, 330] width 90 height 20
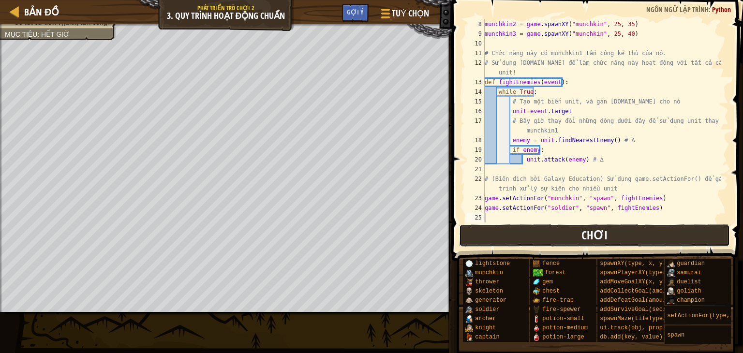
click at [466, 235] on button "Chơi" at bounding box center [594, 236] width 271 height 22
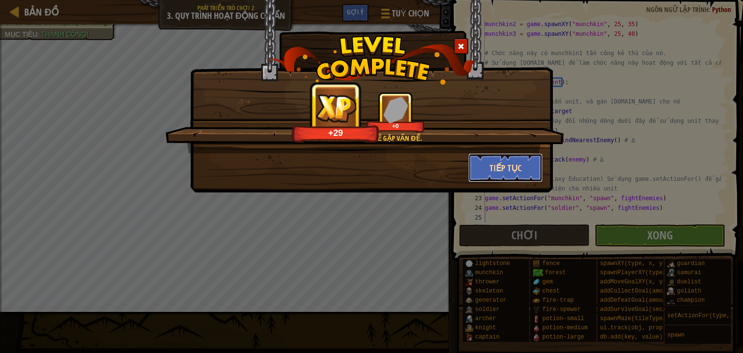
click at [500, 163] on button "Tiếp tục" at bounding box center [505, 167] width 75 height 29
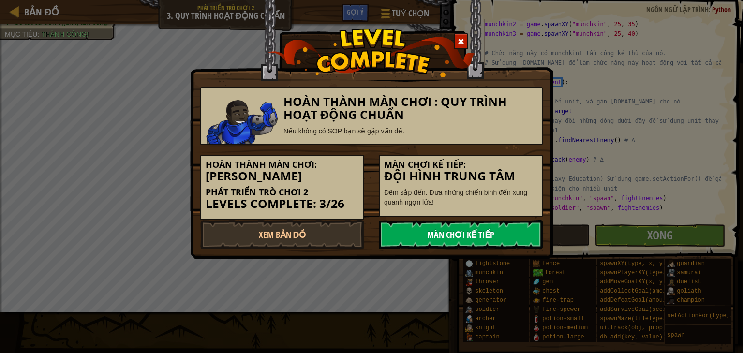
click at [465, 249] on link "Màn chơi kế tiếp" at bounding box center [461, 234] width 164 height 29
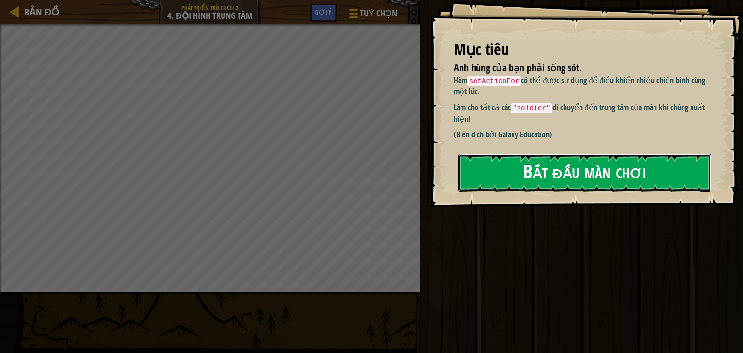
click at [625, 187] on button "Bắt đầu màn chơi" at bounding box center [584, 173] width 253 height 38
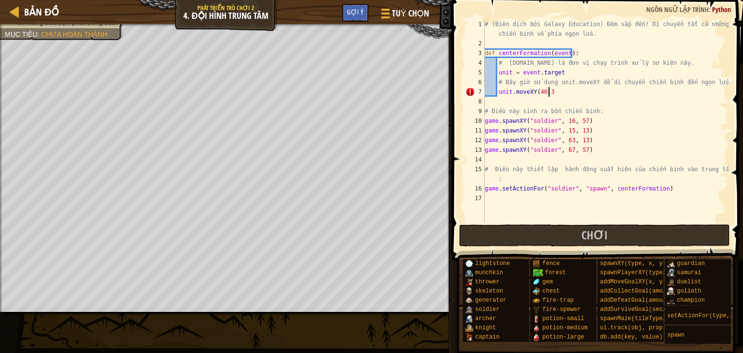
scroll to position [4, 5]
type textarea "unit.moveXY(40,37)"
click at [496, 232] on button "Chơi" at bounding box center [594, 236] width 271 height 22
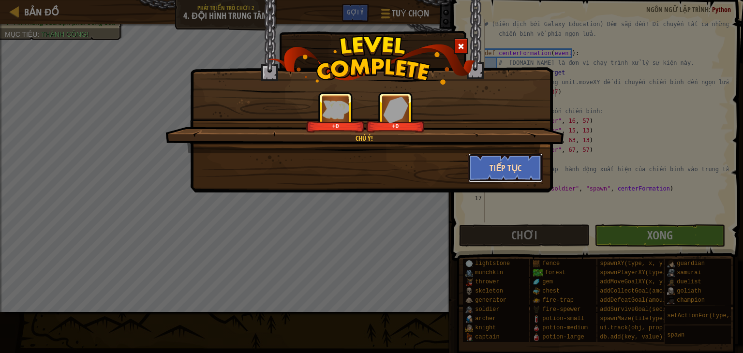
click at [481, 175] on button "Tiếp tục" at bounding box center [505, 167] width 75 height 29
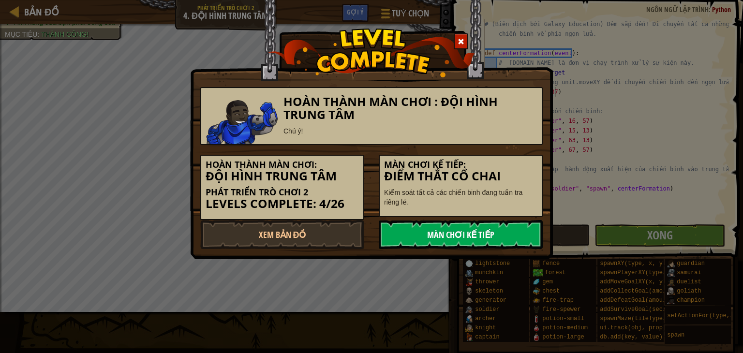
click at [467, 234] on link "Màn chơi kế tiếp" at bounding box center [461, 234] width 164 height 29
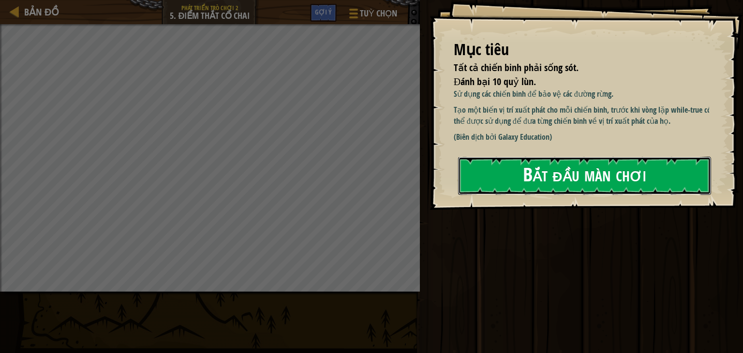
click at [504, 180] on button "Bắt đầu màn chơi" at bounding box center [584, 176] width 253 height 38
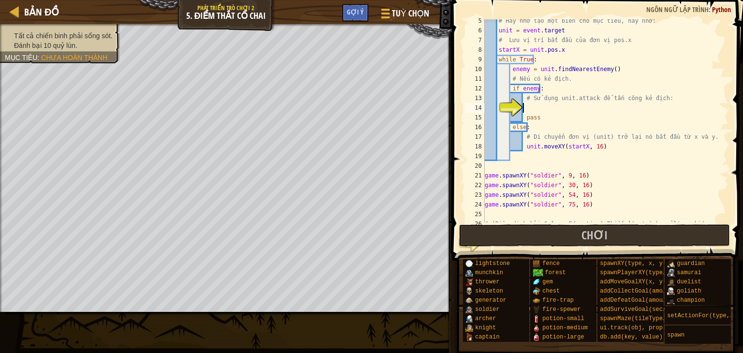
scroll to position [48, 0]
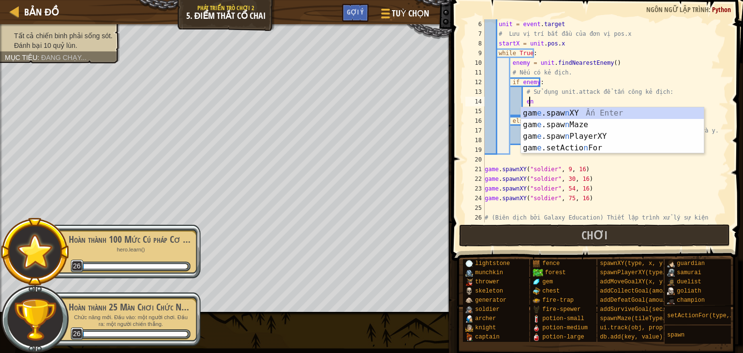
type textarea "e"
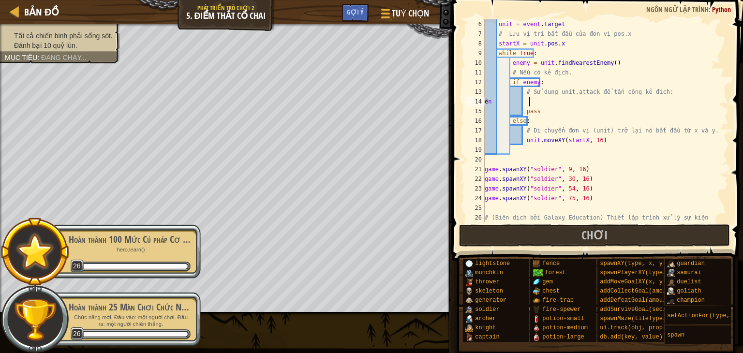
type textarea "ê"
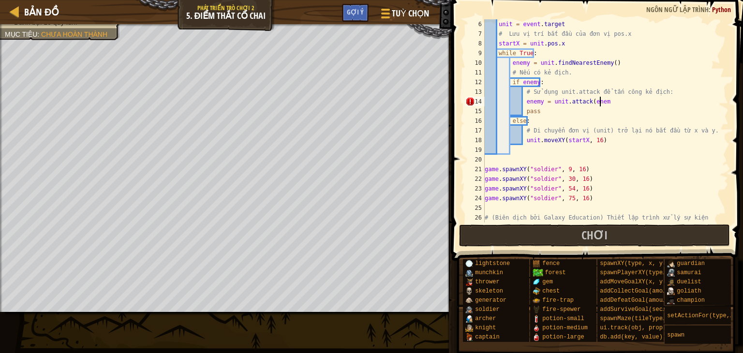
scroll to position [4, 9]
click at [503, 238] on button "Chơi" at bounding box center [594, 236] width 271 height 22
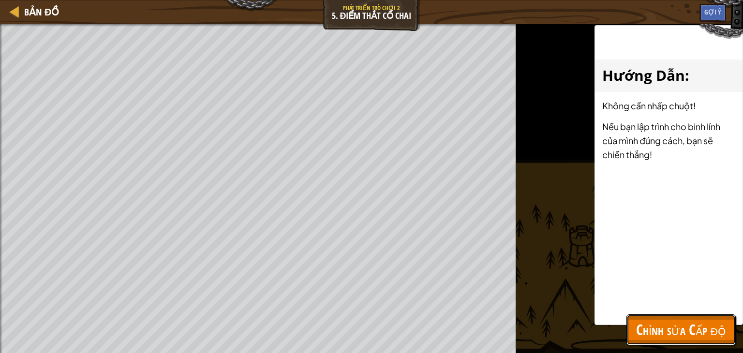
click at [680, 318] on button "Chỉnh sửa Cấp độ" at bounding box center [681, 330] width 109 height 31
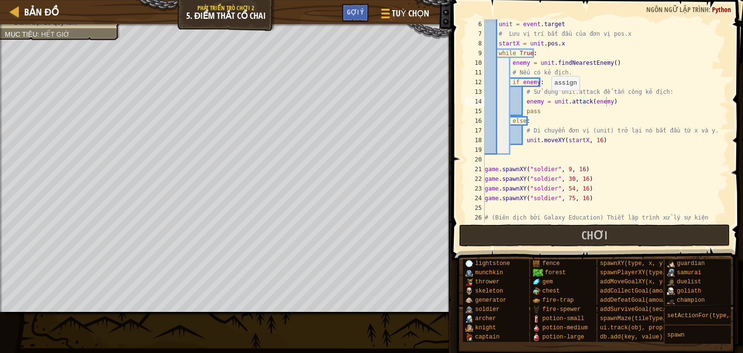
click at [547, 100] on div "unit = event . target # Lưu vị trí bắt đầu của đơn vị pos.x startX = unit . pos…" at bounding box center [602, 135] width 239 height 232
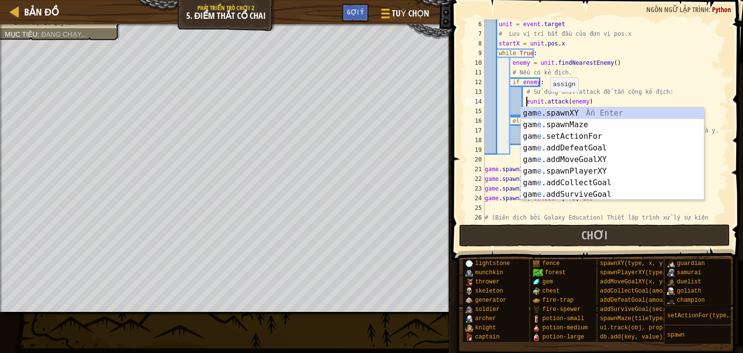
type textarea "unit.attack(enemy)"
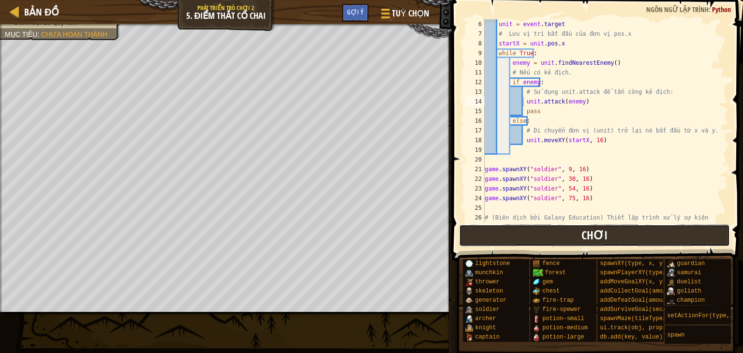
click at [560, 239] on button "Chơi" at bounding box center [594, 236] width 271 height 22
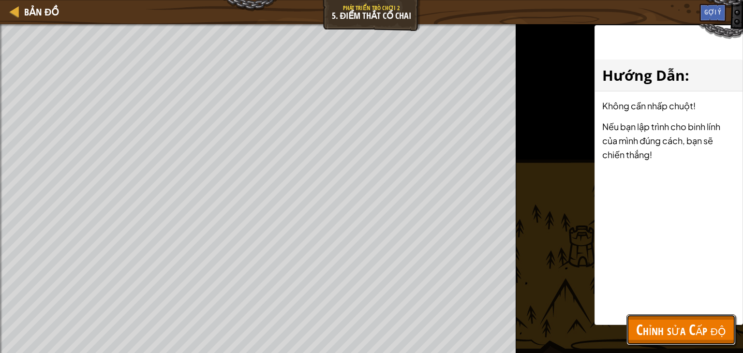
click at [686, 333] on span "Chỉnh sửa Cấp độ" at bounding box center [681, 330] width 90 height 20
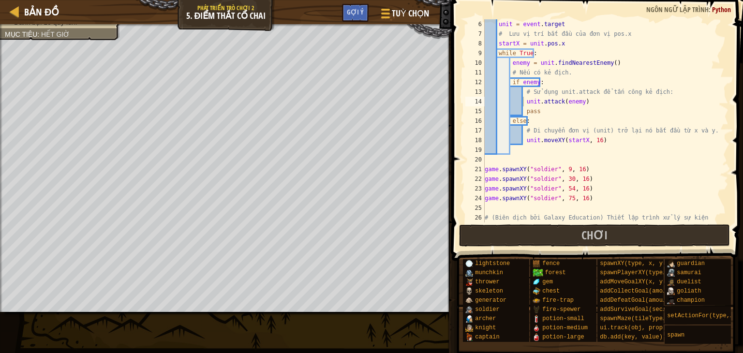
click at [524, 102] on div "unit = event . target # Lưu vị trí bắt đầu của đơn vị pos.x startX = unit . pos…" at bounding box center [602, 135] width 239 height 232
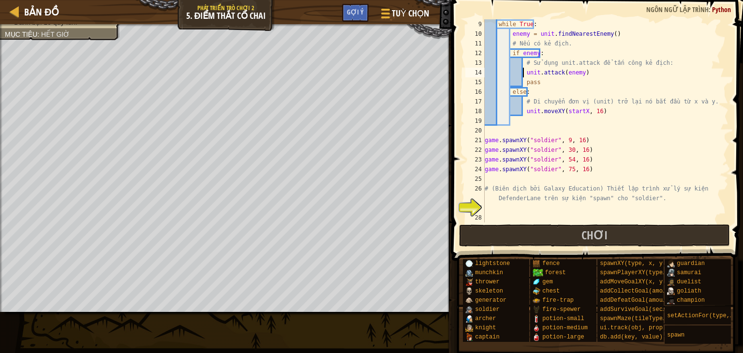
scroll to position [77, 0]
click at [510, 208] on div "while True : enemy = unit . findNearestEnemy ( ) # Nếu có kẻ địch. if enemy : #…" at bounding box center [602, 130] width 239 height 223
type textarea "# (Biên dịch bởi Galaxy Education) Thiết lập trình xử lý sự kiện DefenderLane t…"
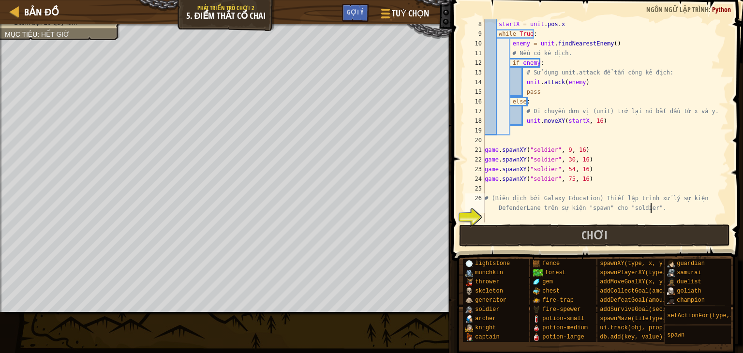
scroll to position [68, 0]
click at [486, 215] on div "startX = unit . pos . x while True : enemy = unit . findNearestEnemy ( ) # Nếu …" at bounding box center [602, 130] width 239 height 223
click at [480, 213] on div "27" at bounding box center [474, 218] width 19 height 10
type textarea "# (Biên dịch bởi Galaxy Education) Thiết lập trình xử lý sự kiện DefenderLane t…"
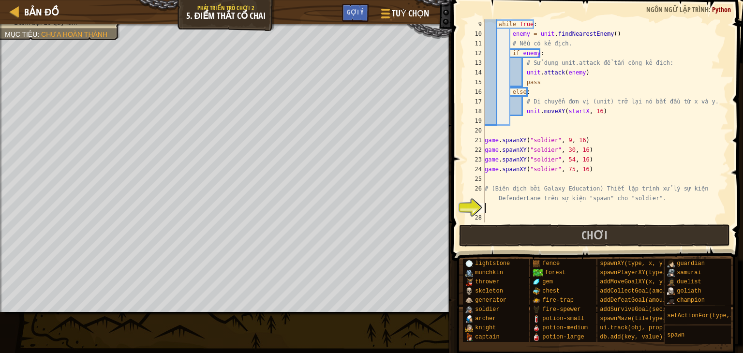
scroll to position [77, 0]
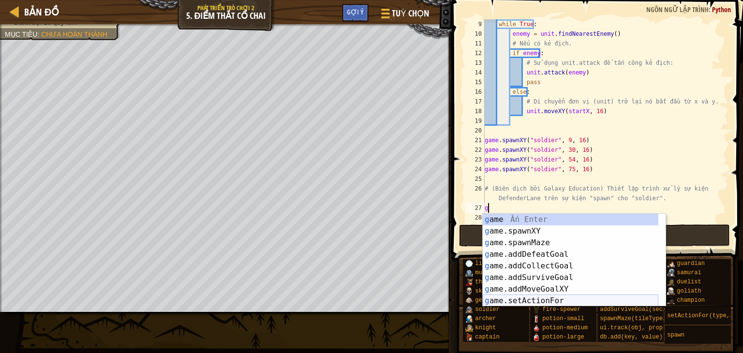
click at [532, 301] on div "g ame Ấn Enter g ame.spawnXY Ấn Enter g ame.spawnMaze Ấn Enter g ame.addDefeatG…" at bounding box center [571, 272] width 176 height 116
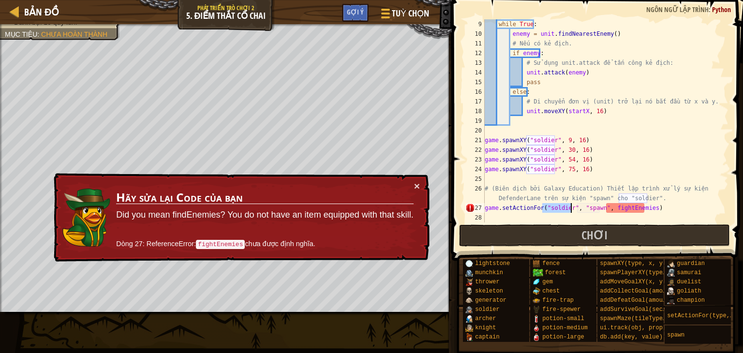
click at [569, 208] on div "while True : enemy = unit . findNearestEnemy ( ) # Nếu có kẻ địch. if enemy : #…" at bounding box center [602, 120] width 239 height 203
click at [640, 210] on div "while True : enemy = unit . findNearestEnemy ( ) # Nếu có kẻ địch. if enemy : #…" at bounding box center [602, 130] width 239 height 223
click at [644, 209] on div "while True : enemy = unit . findNearestEnemy ( ) # Nếu có kẻ địch. if enemy : #…" at bounding box center [602, 130] width 239 height 223
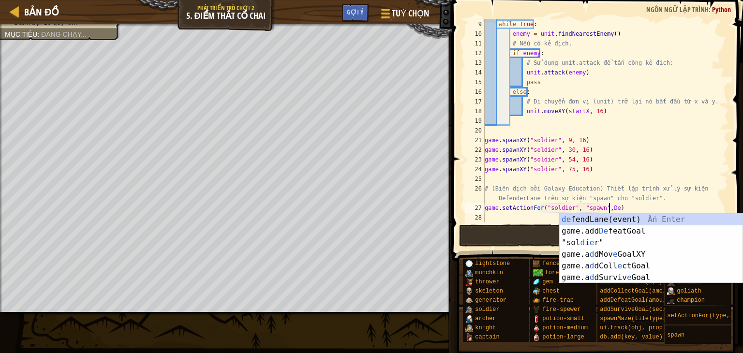
scroll to position [4, 10]
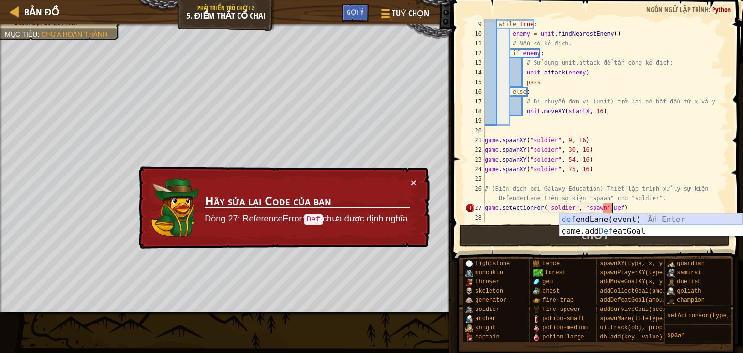
click at [588, 222] on div "def endLane(event) Ấn Enter game.add Def eatGoal Ấn Enter" at bounding box center [651, 237] width 183 height 46
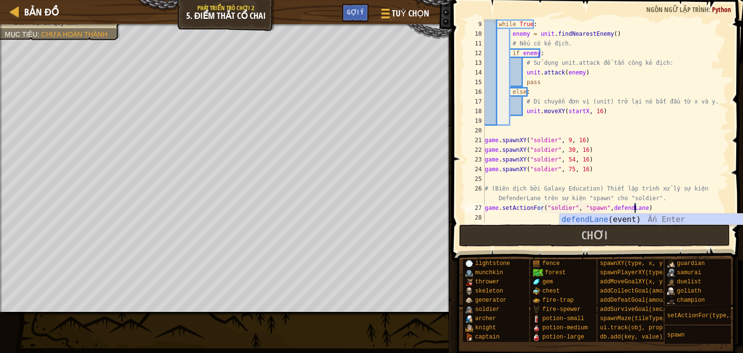
scroll to position [4, 12]
type textarea "game.setActionFor("soldier", "spawn",defendLane)"
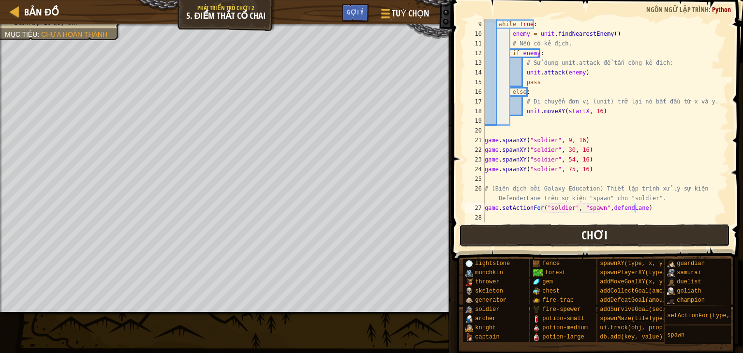
click at [521, 235] on button "Chơi" at bounding box center [594, 236] width 271 height 22
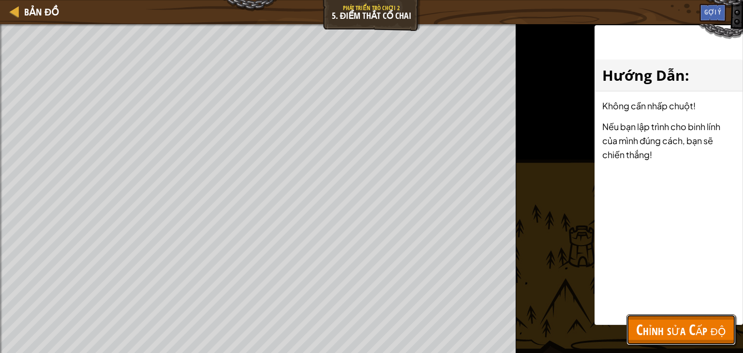
click at [669, 326] on span "Chỉnh sửa Cấp độ" at bounding box center [681, 330] width 90 height 20
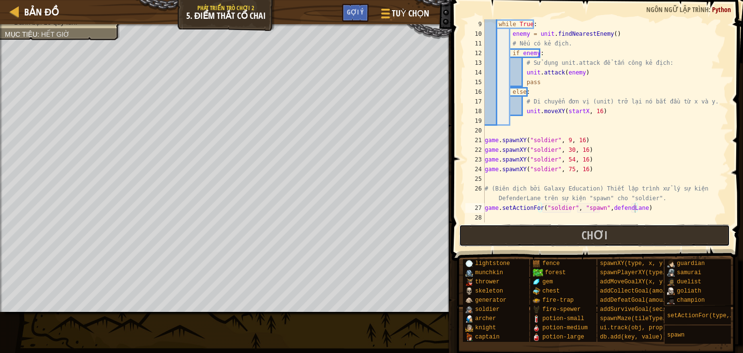
click at [569, 231] on button "Chơi" at bounding box center [594, 236] width 271 height 22
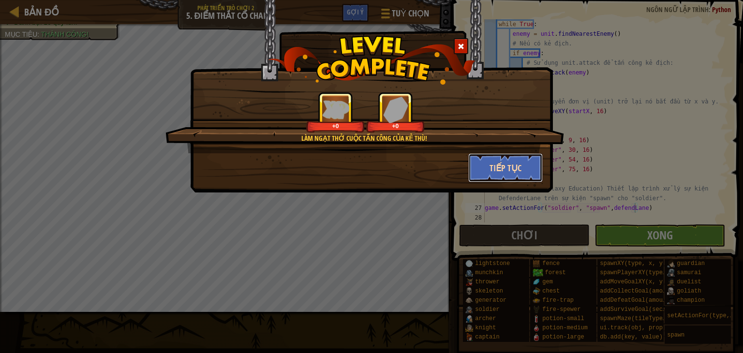
click at [529, 172] on button "Tiếp tục" at bounding box center [505, 167] width 75 height 29
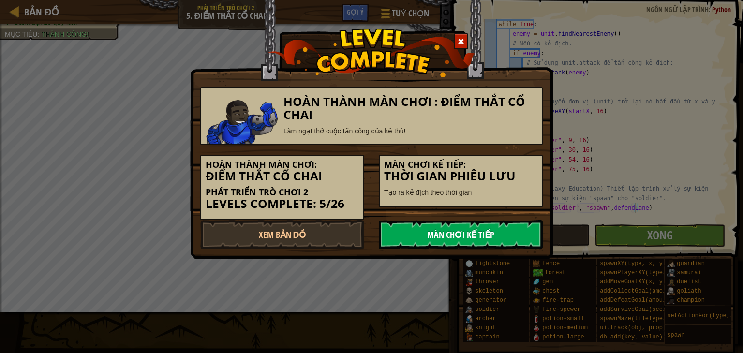
click at [459, 234] on link "Màn chơi kế tiếp" at bounding box center [461, 234] width 164 height 29
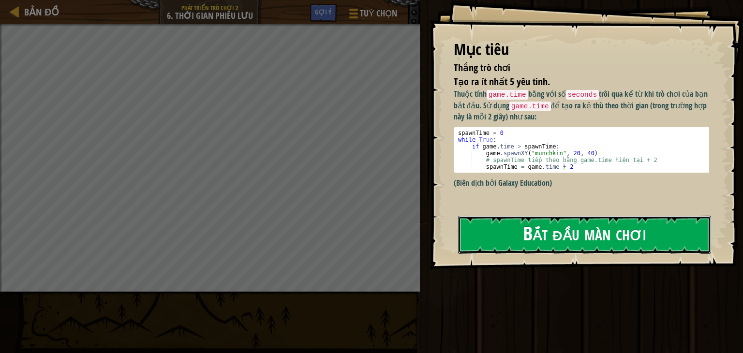
click at [521, 229] on button "Bắt đầu màn chơi" at bounding box center [584, 235] width 253 height 38
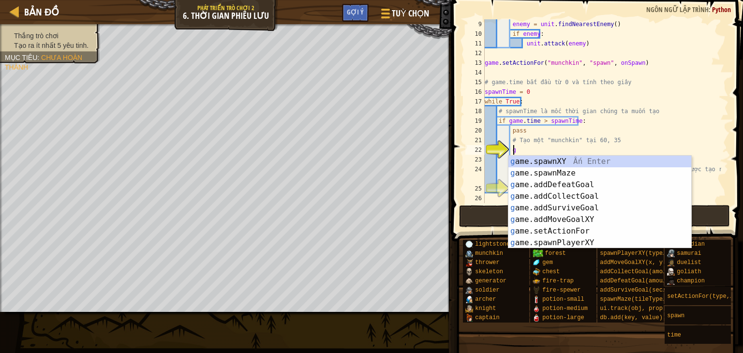
scroll to position [4, 1]
click at [530, 164] on div "g ame.spawnXY Ấn Enter g ame.spawnMaze Ấn Enter g ame.addDefeatGoal Ấn Enter g …" at bounding box center [600, 214] width 183 height 116
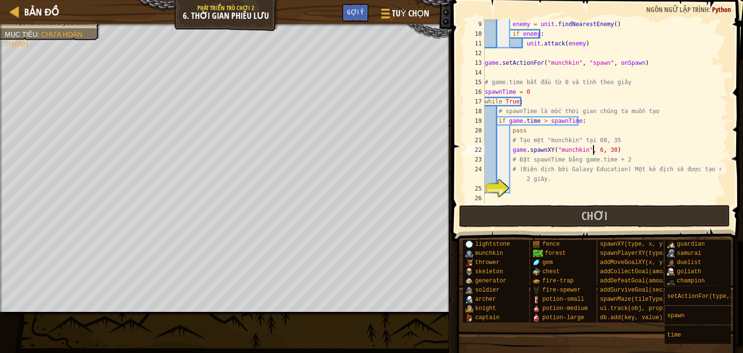
scroll to position [4, 9]
type textarea "game.spawnXY("munchkin", 60, 35)"
click at [524, 189] on div "enemy = unit . findNearestEnemy ( ) if enemy : unit . attack ( enemy ) game . s…" at bounding box center [602, 120] width 239 height 203
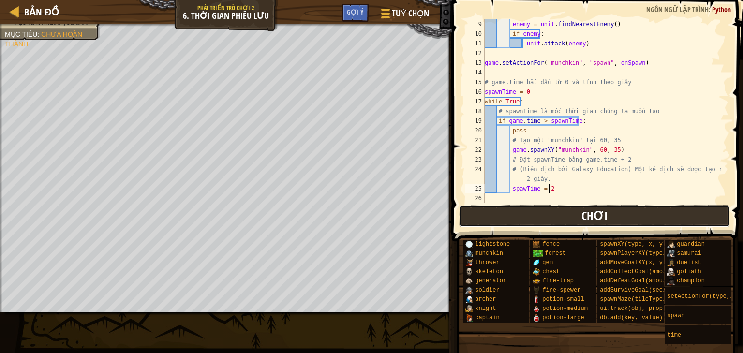
click at [538, 215] on button "Chơi" at bounding box center [594, 216] width 271 height 22
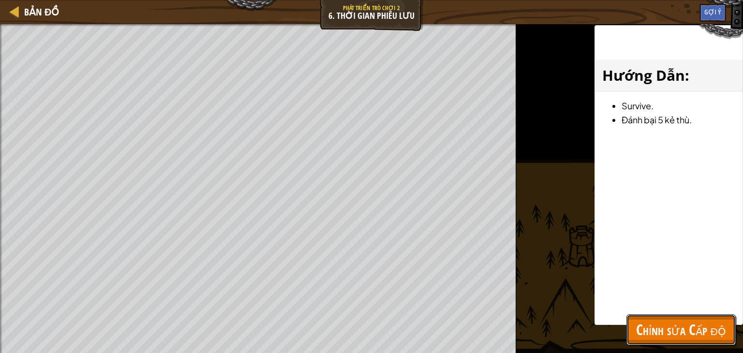
click at [665, 334] on span "Chỉnh sửa Cấp độ" at bounding box center [681, 330] width 90 height 20
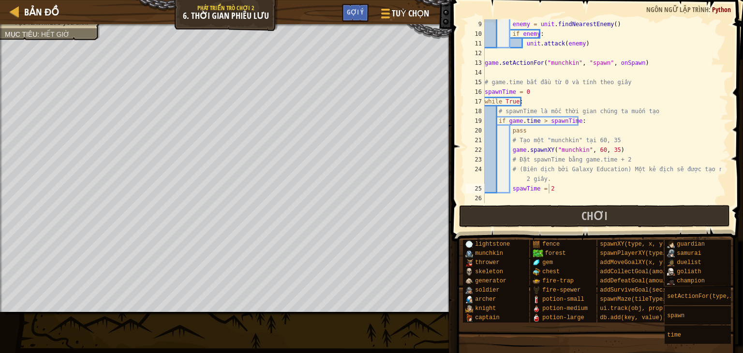
click at [552, 188] on div "enemy = unit . findNearestEnemy ( ) if enemy : unit . attack ( enemy ) game . s…" at bounding box center [602, 120] width 239 height 203
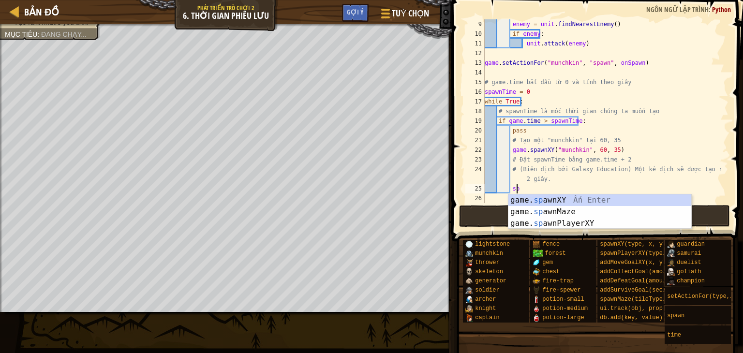
type textarea "s"
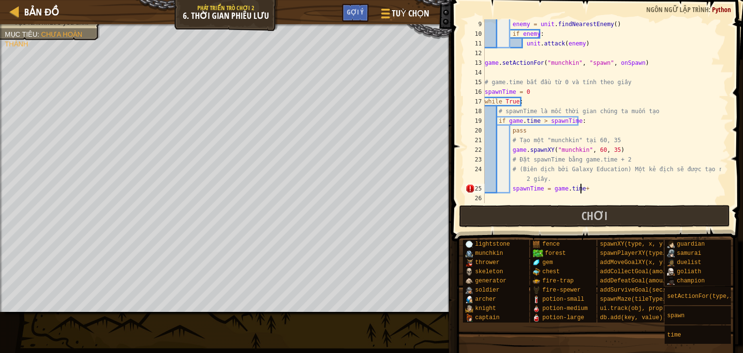
scroll to position [4, 8]
type textarea "spawnTime = game.time+2"
click at [526, 207] on button "Chơi" at bounding box center [594, 216] width 271 height 22
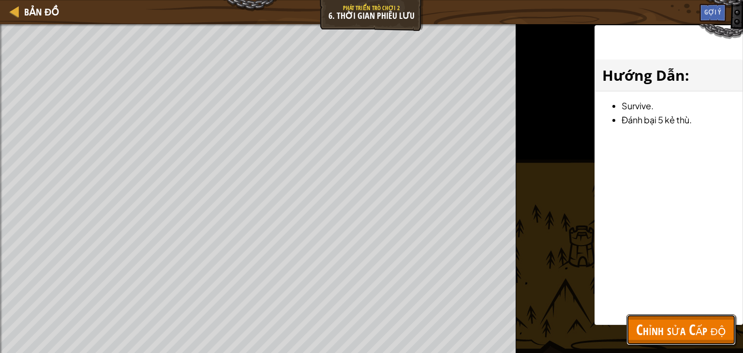
click at [677, 333] on span "Chỉnh sửa Cấp độ" at bounding box center [681, 330] width 90 height 20
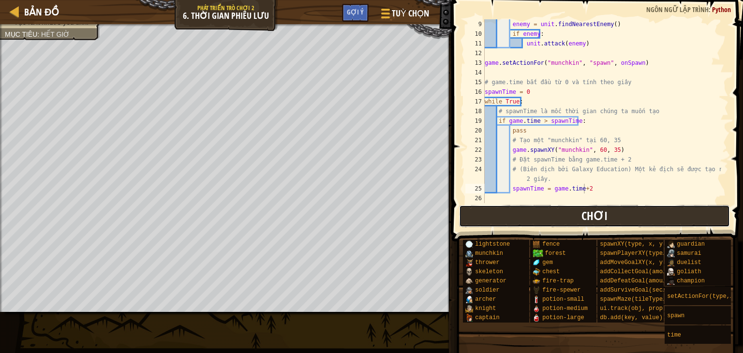
click at [499, 215] on button "Chơi" at bounding box center [594, 216] width 271 height 22
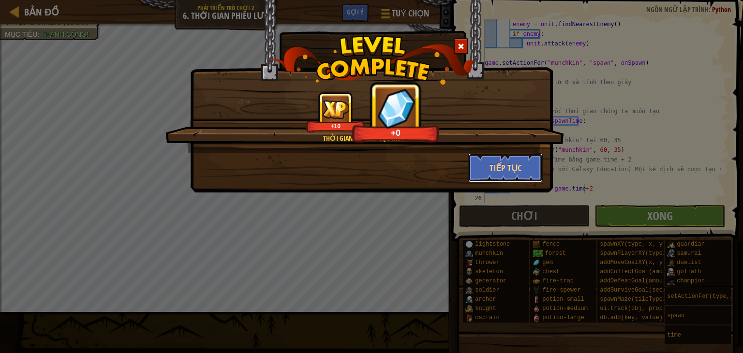
drag, startPoint x: 502, startPoint y: 165, endPoint x: 483, endPoint y: 229, distance: 66.9
click at [479, 244] on div "Thời gian cứ tiếp tục trôi. +10 +0 Tiếp tục" at bounding box center [371, 176] width 743 height 353
click at [497, 180] on button "Tiếp tục" at bounding box center [505, 167] width 75 height 29
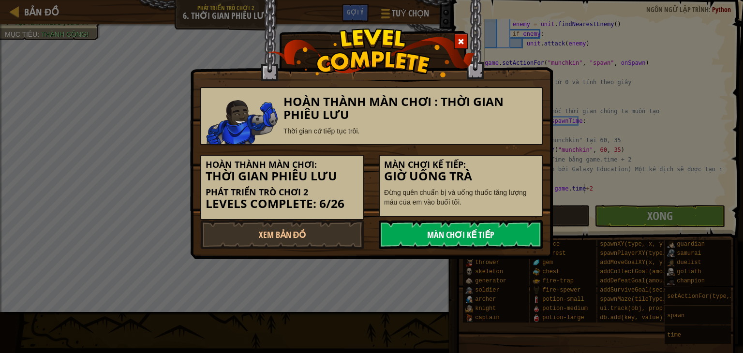
click at [477, 231] on link "Màn chơi kế tiếp" at bounding box center [461, 234] width 164 height 29
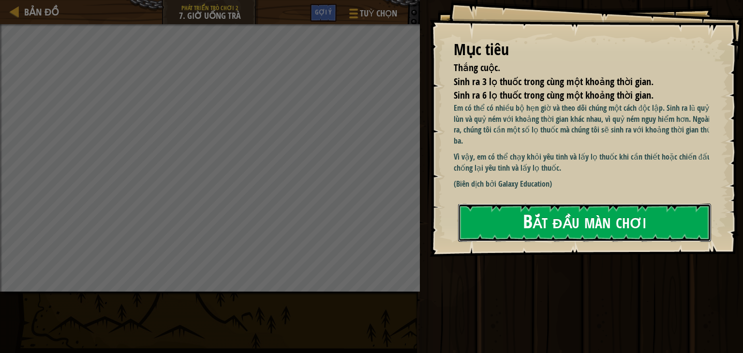
click at [587, 217] on button "Bắt đầu màn chơi" at bounding box center [584, 223] width 253 height 38
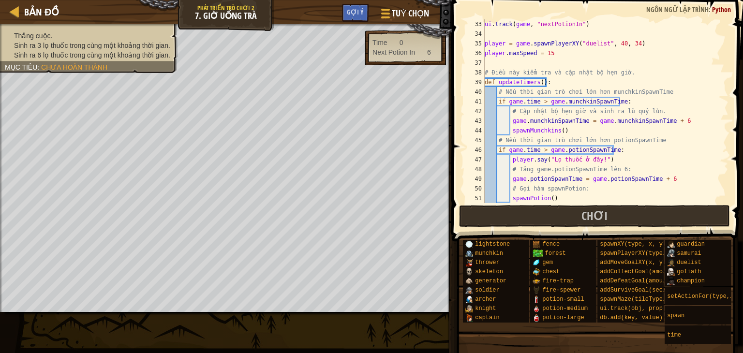
scroll to position [406, 0]
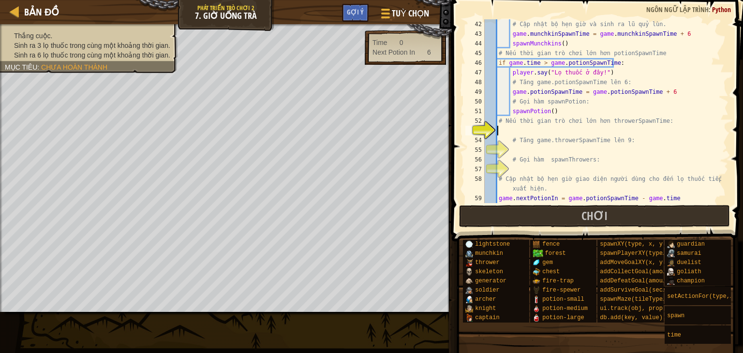
type textarea "i"
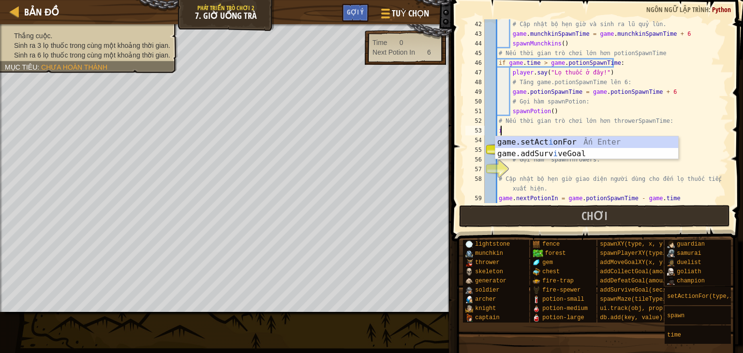
type textarea "ì"
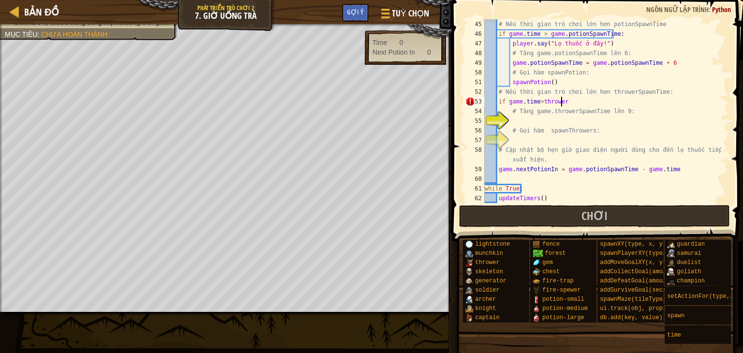
scroll to position [4, 6]
type textarea "if game.time>thrower"
